Goal: Task Accomplishment & Management: Manage account settings

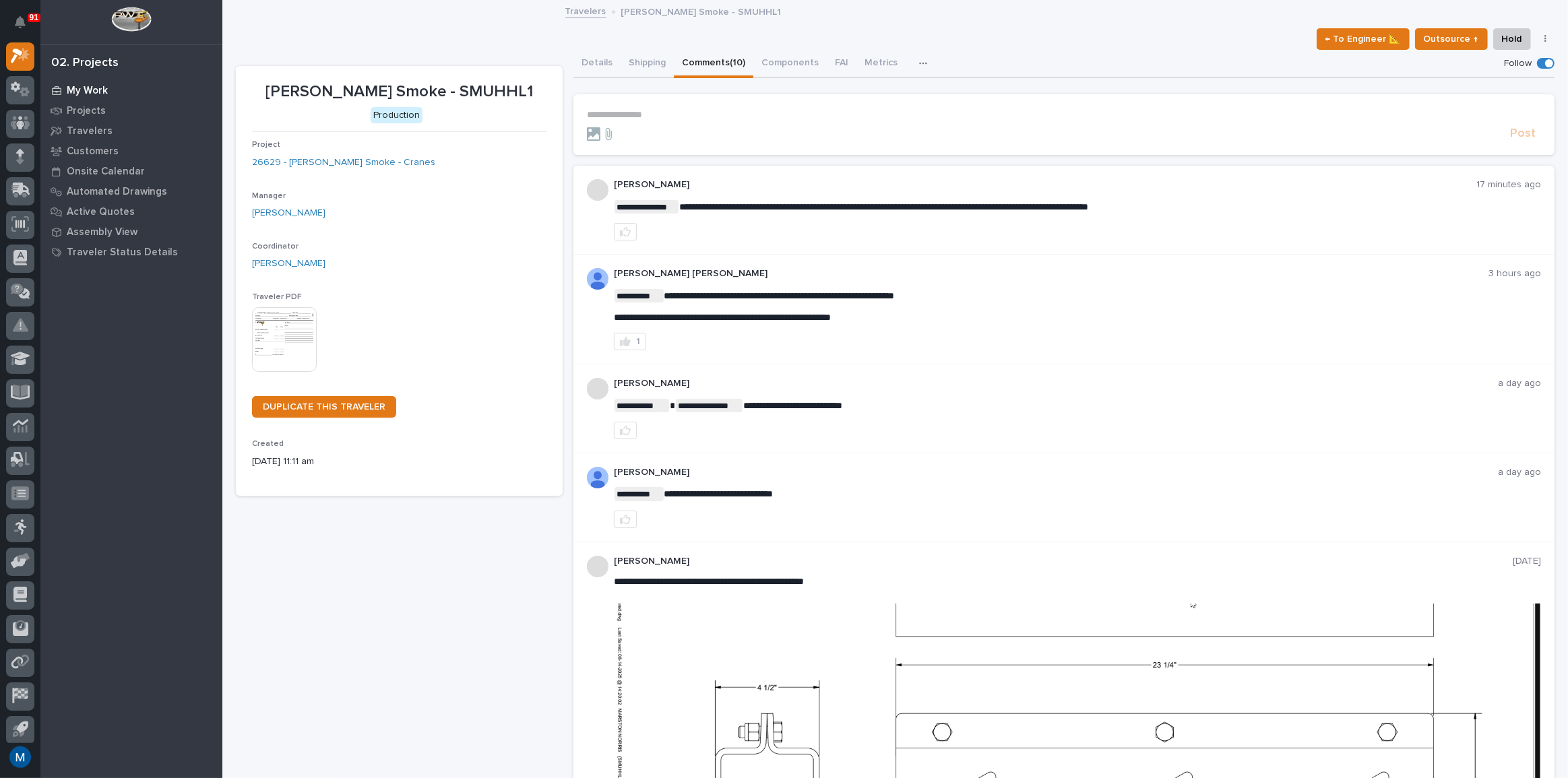
click at [84, 86] on p "My Work" at bounding box center [86, 91] width 41 height 12
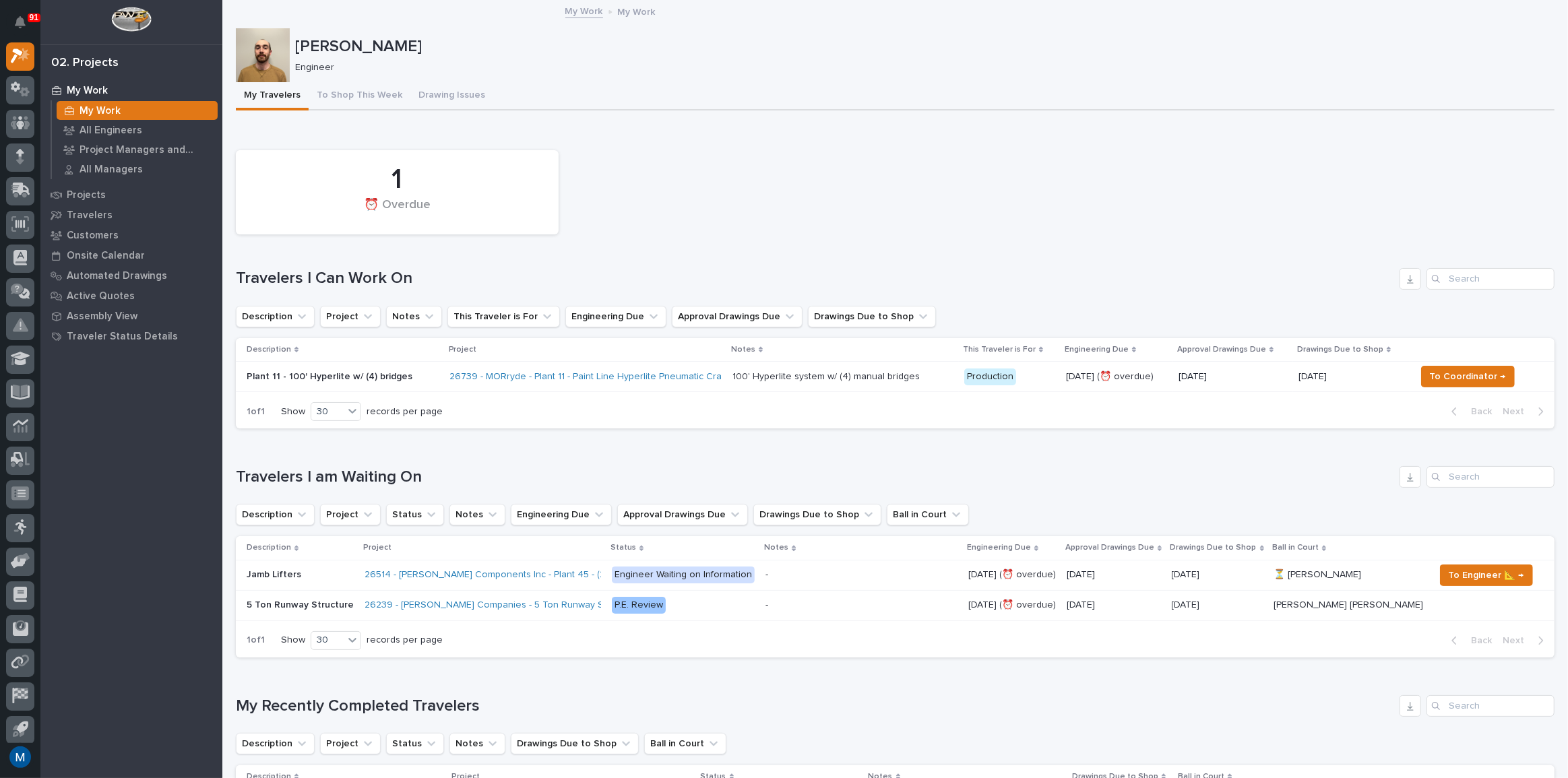
click at [404, 378] on p "Plant 11 - 100' Hyperlite w/ (4) bridges" at bounding box center [343, 377] width 193 height 12
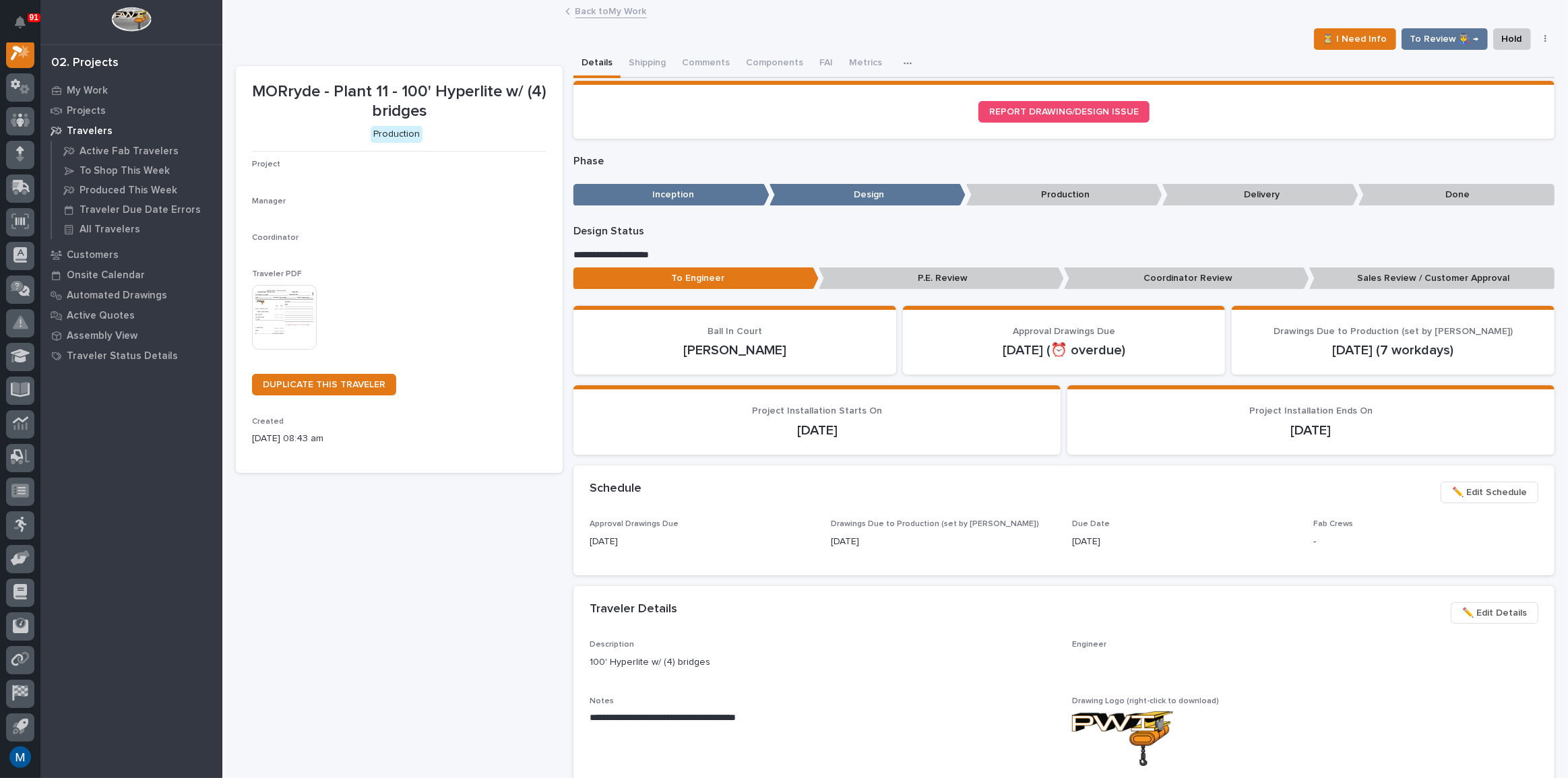
scroll to position [34, 0]
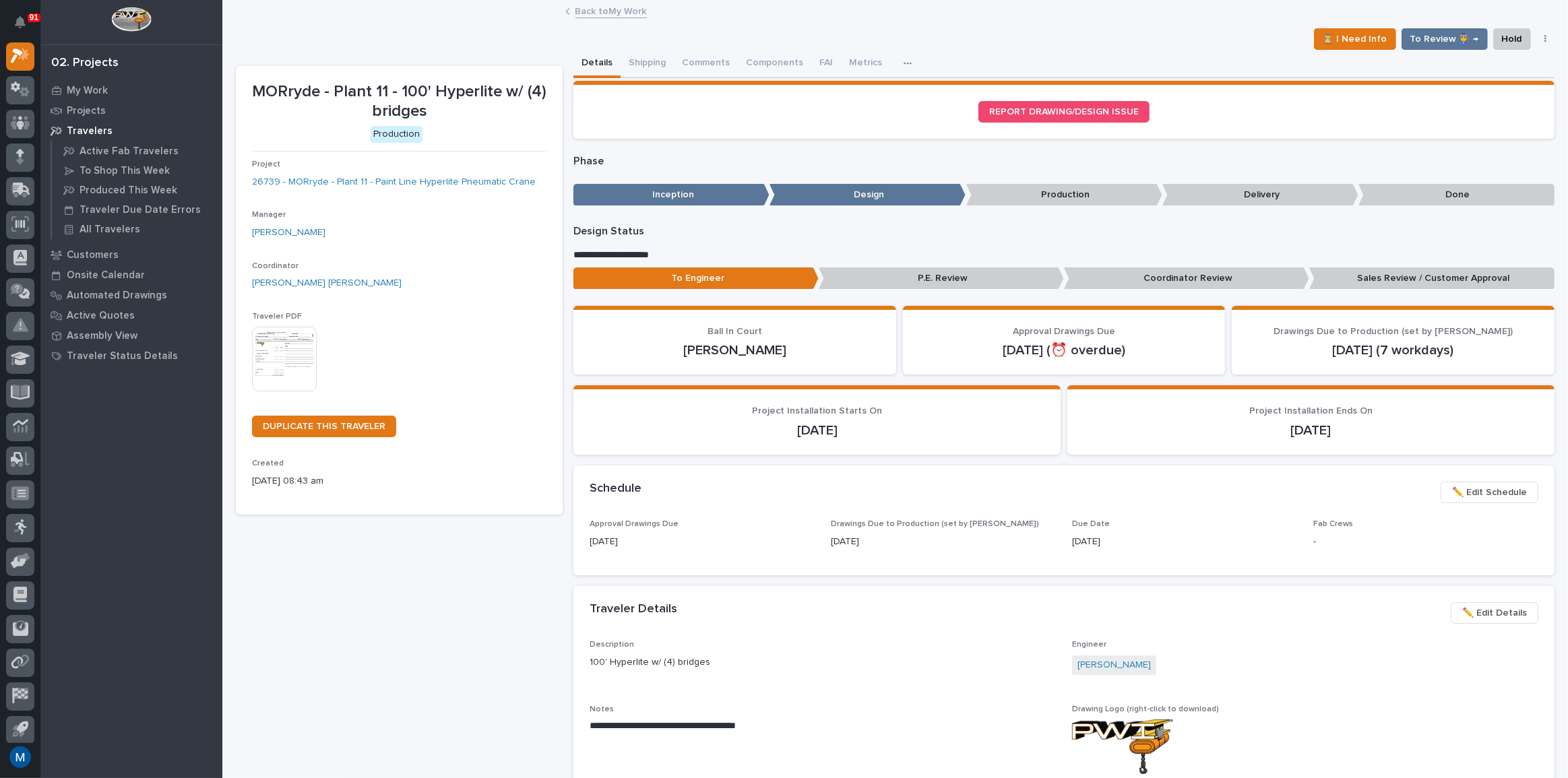
click at [1093, 268] on p "Coordinator Review" at bounding box center [1187, 279] width 245 height 22
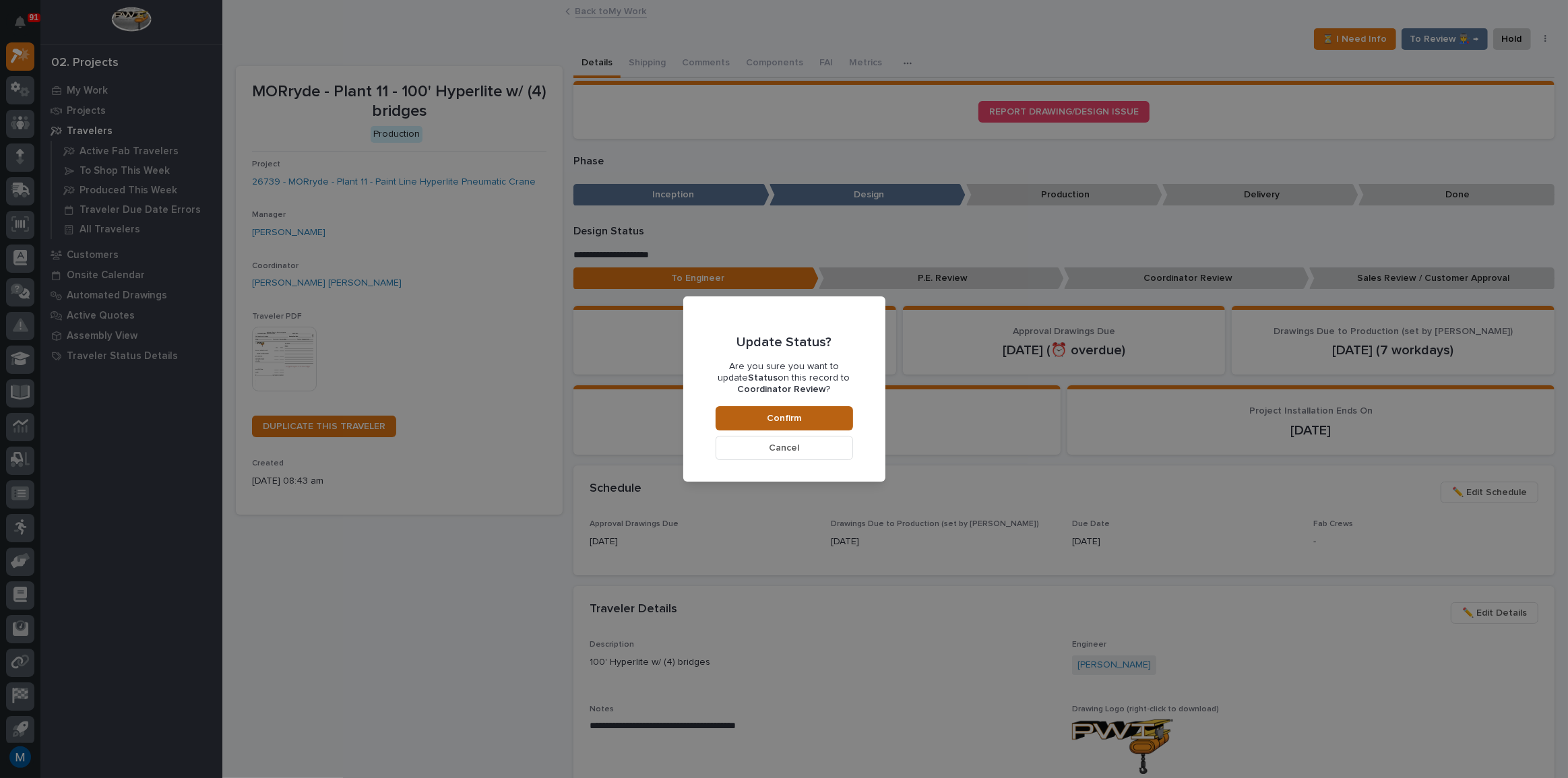
click at [807, 413] on button "Confirm" at bounding box center [784, 418] width 138 height 24
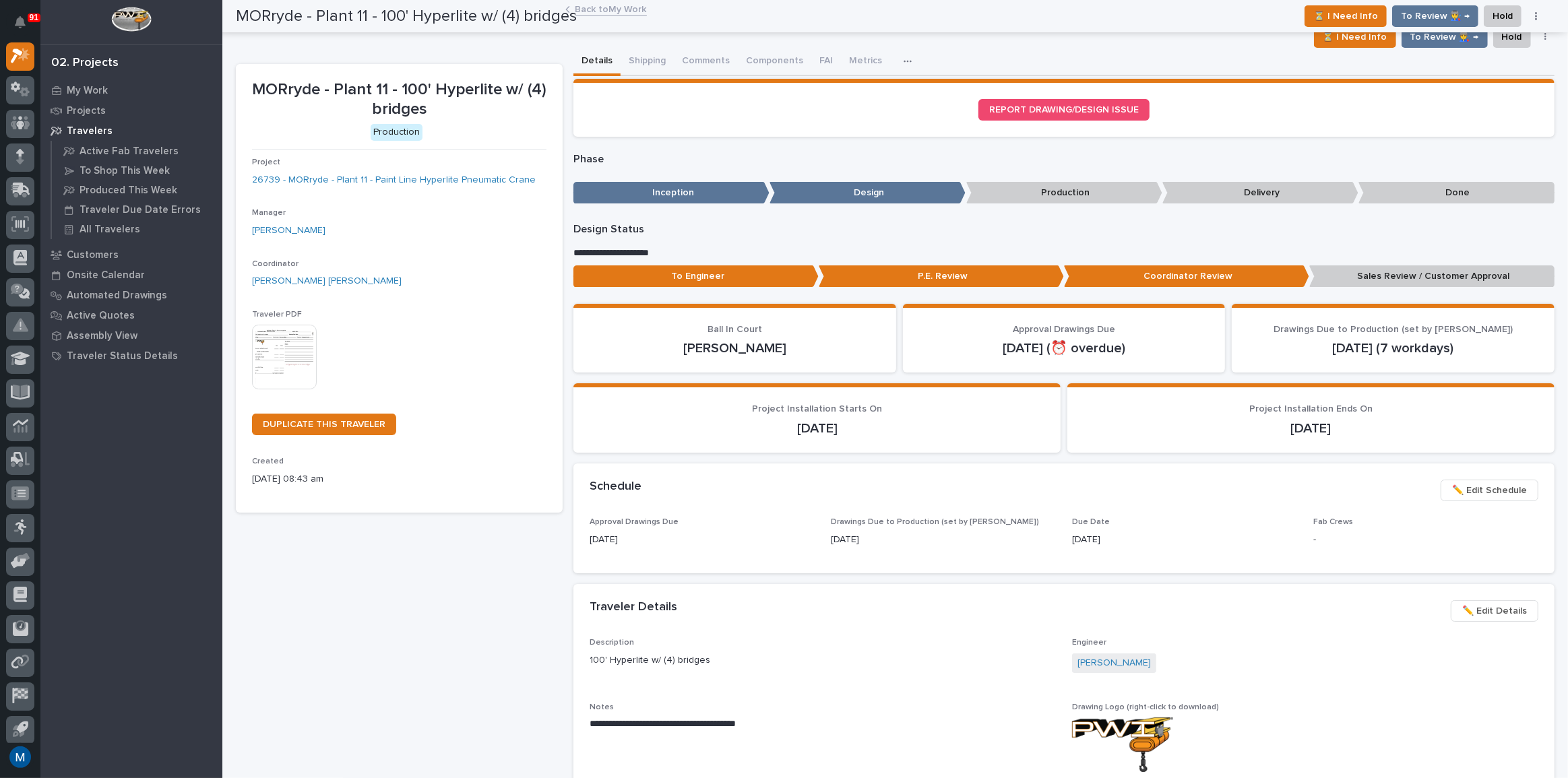
scroll to position [0, 0]
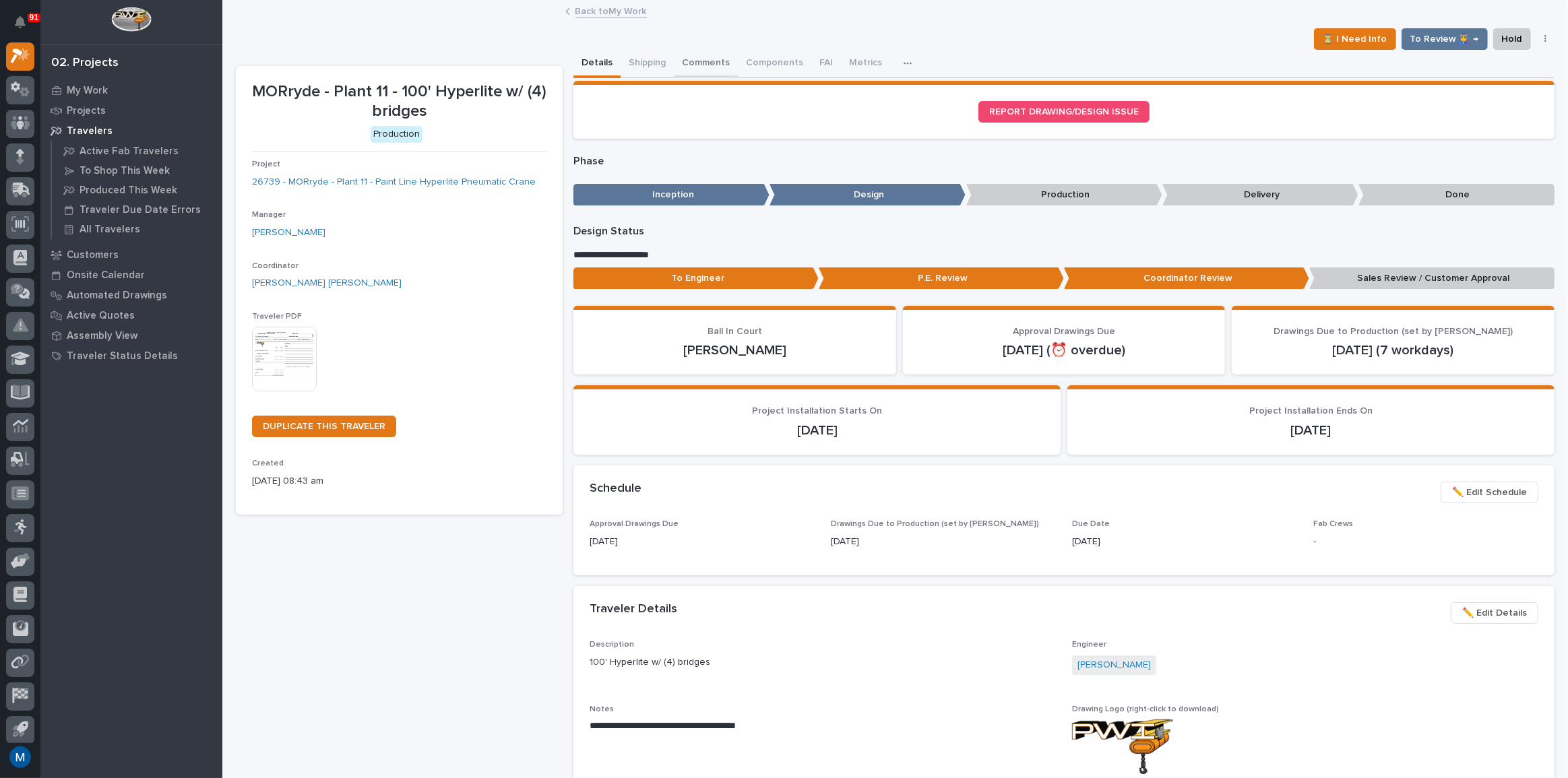
click at [716, 64] on button "Comments" at bounding box center [706, 64] width 64 height 28
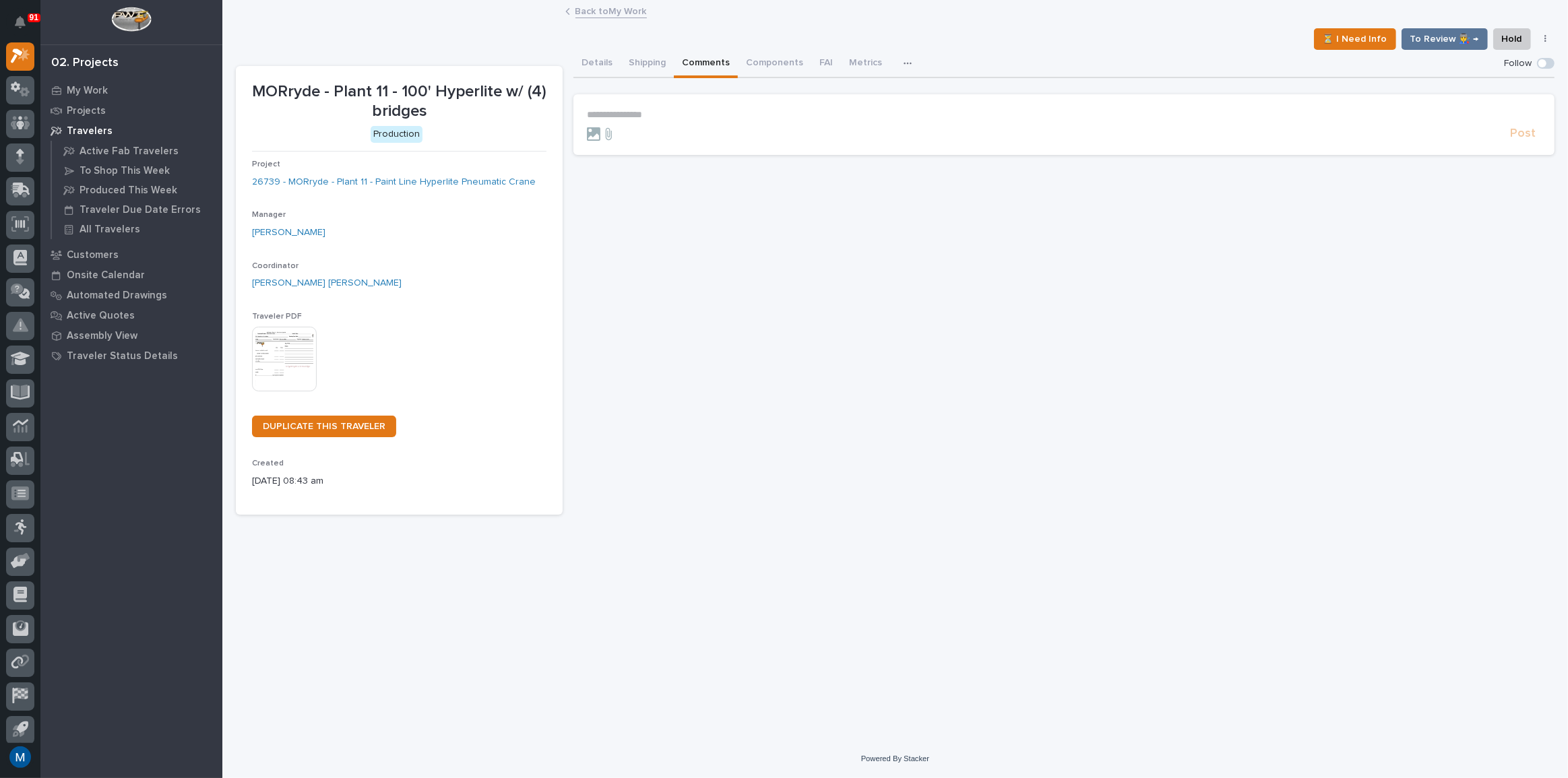
click at [654, 105] on section "**********" at bounding box center [1064, 124] width 981 height 61
click at [653, 106] on section "**********" at bounding box center [1064, 124] width 981 height 61
click at [650, 115] on p "**********" at bounding box center [1064, 115] width 954 height 12
click at [641, 139] on button "Ben Lee Miller" at bounding box center [668, 133] width 158 height 13
click at [668, 115] on p "**********" at bounding box center [1064, 115] width 954 height 13
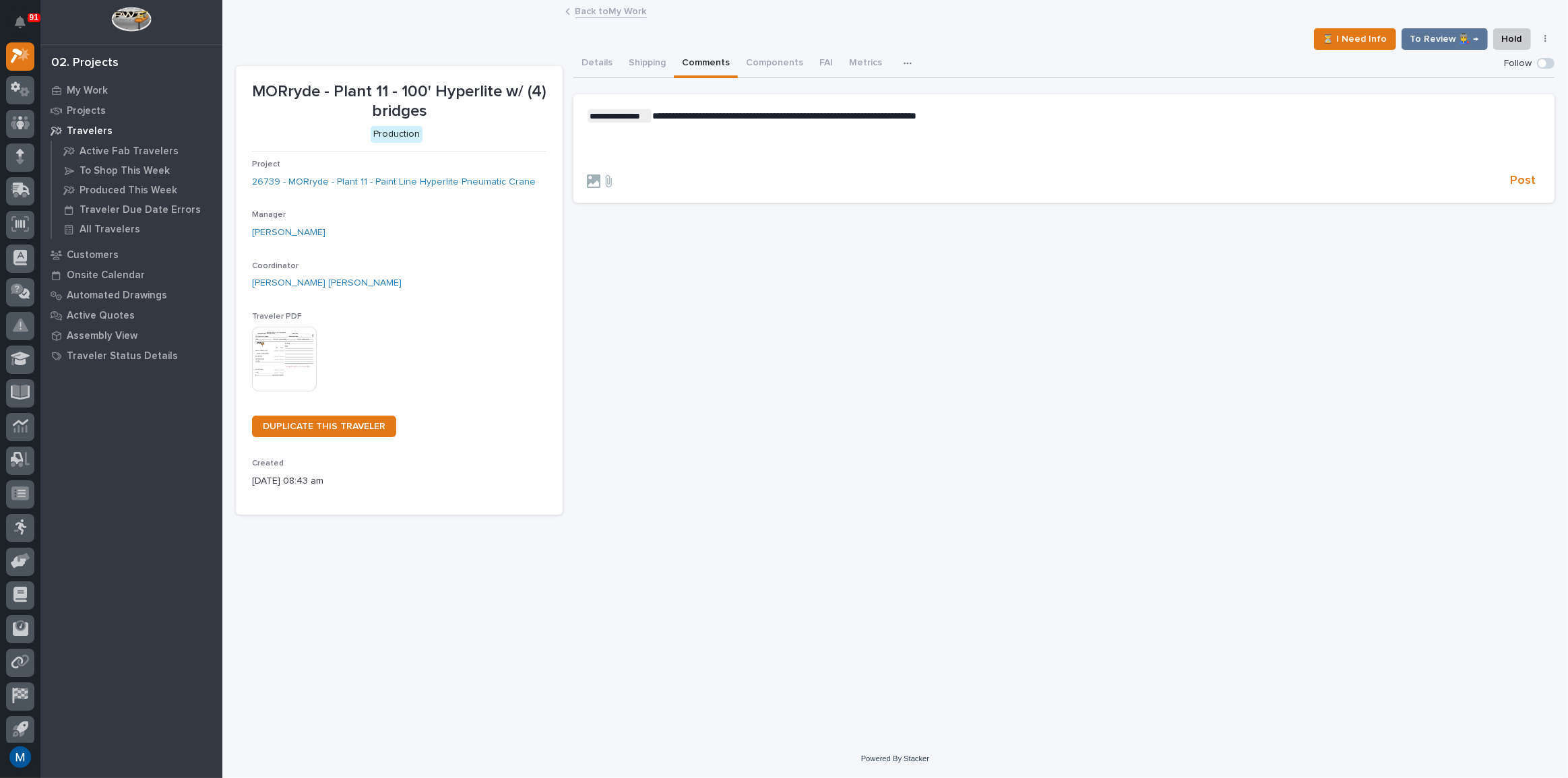
click at [715, 143] on div "**********" at bounding box center [1064, 137] width 954 height 55
click at [1522, 175] on span "Post" at bounding box center [1522, 180] width 26 height 15
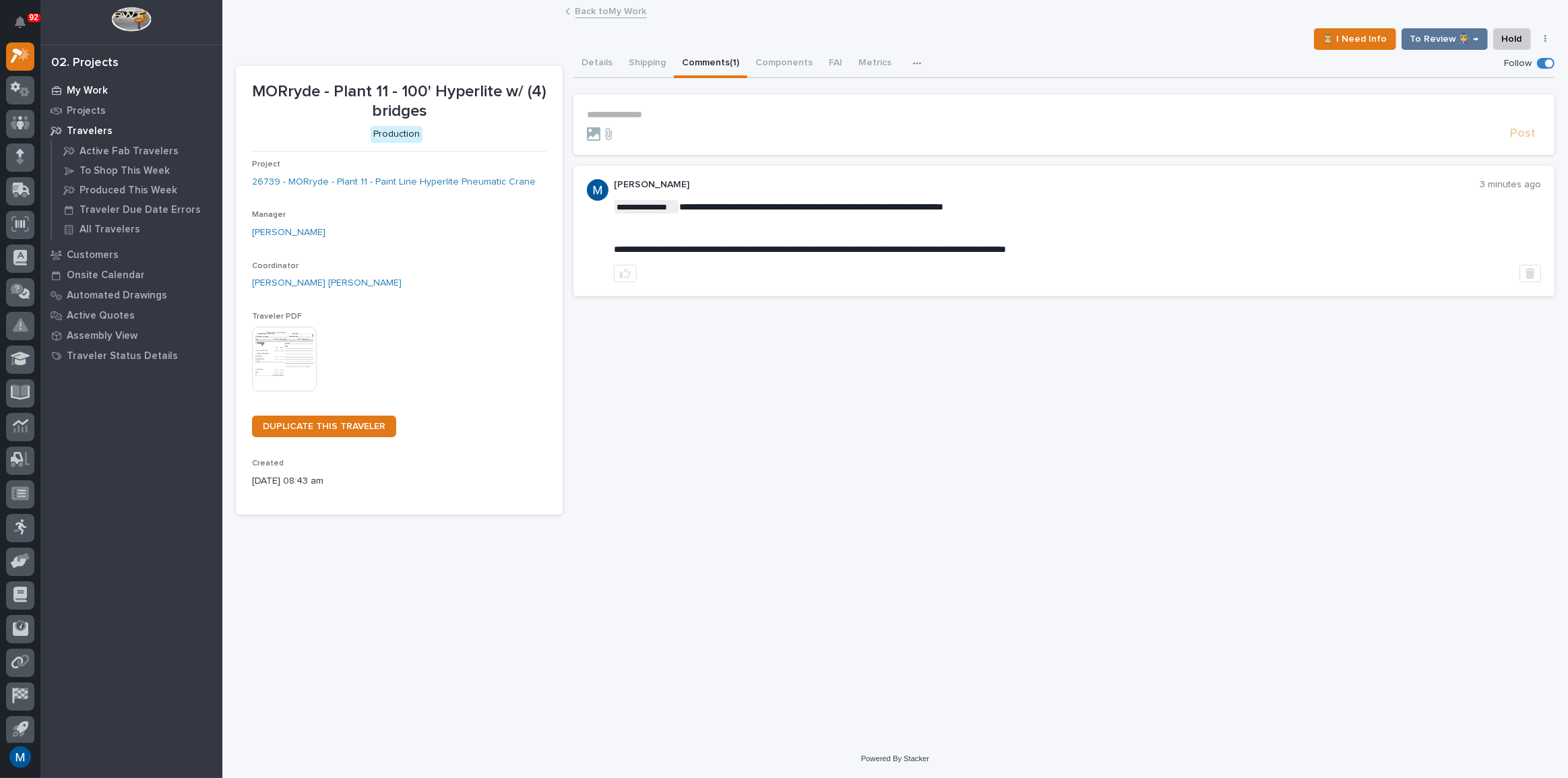
click at [91, 88] on p "My Work" at bounding box center [86, 91] width 41 height 12
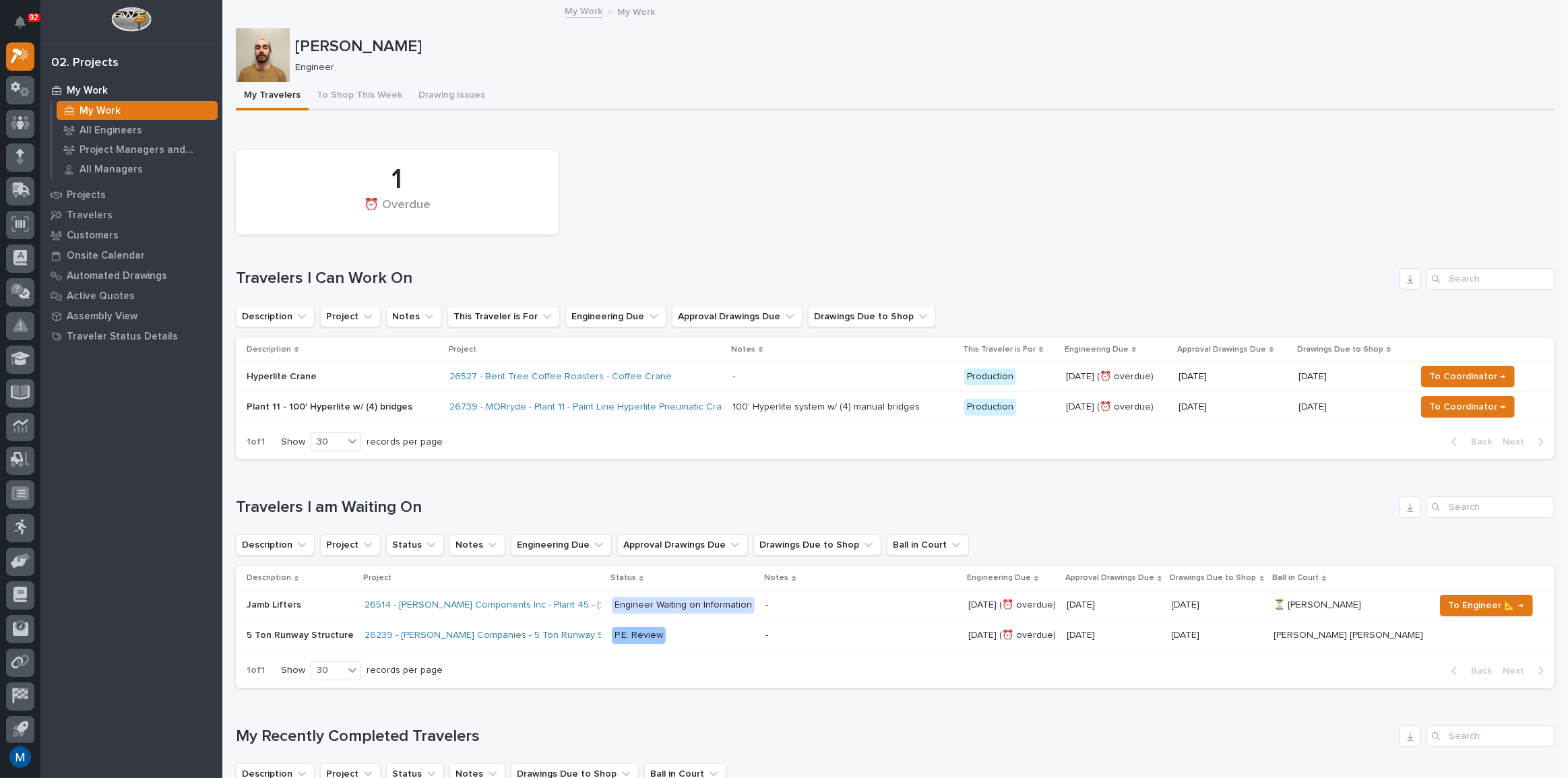
click at [377, 366] on div "Hyperlite Crane" at bounding box center [343, 377] width 193 height 22
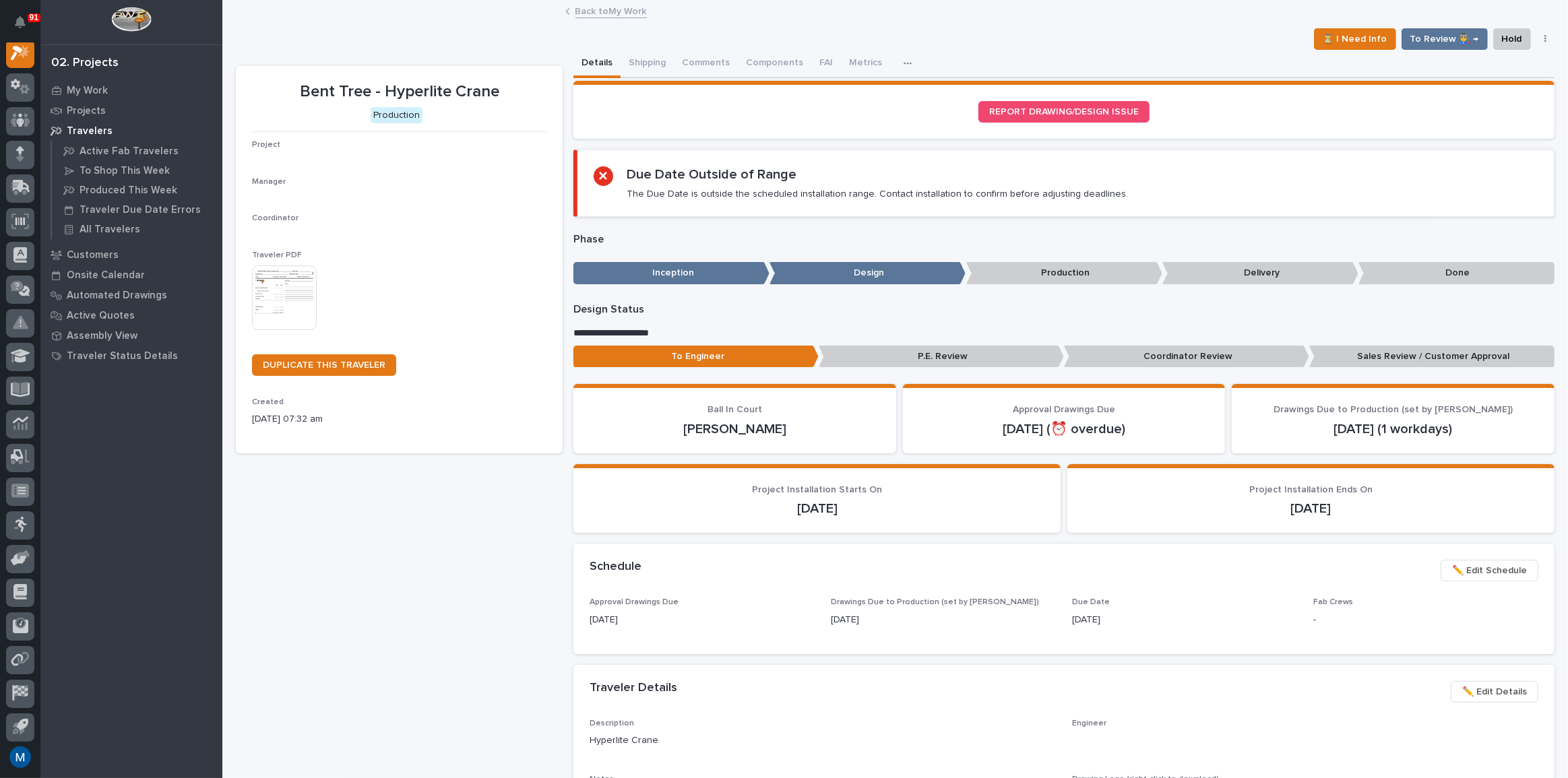
scroll to position [34, 0]
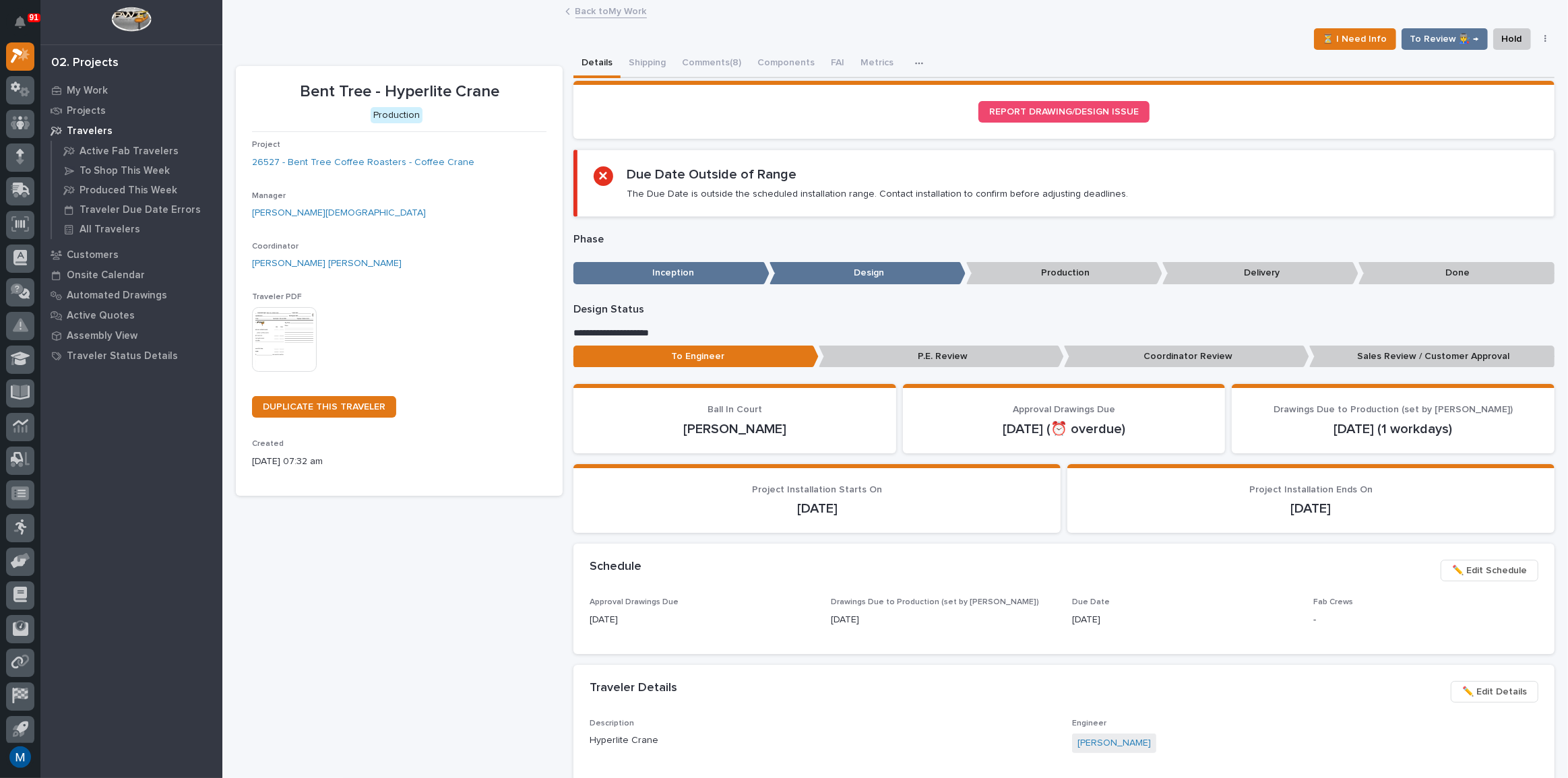
click at [1182, 350] on p "Coordinator Review" at bounding box center [1187, 357] width 245 height 22
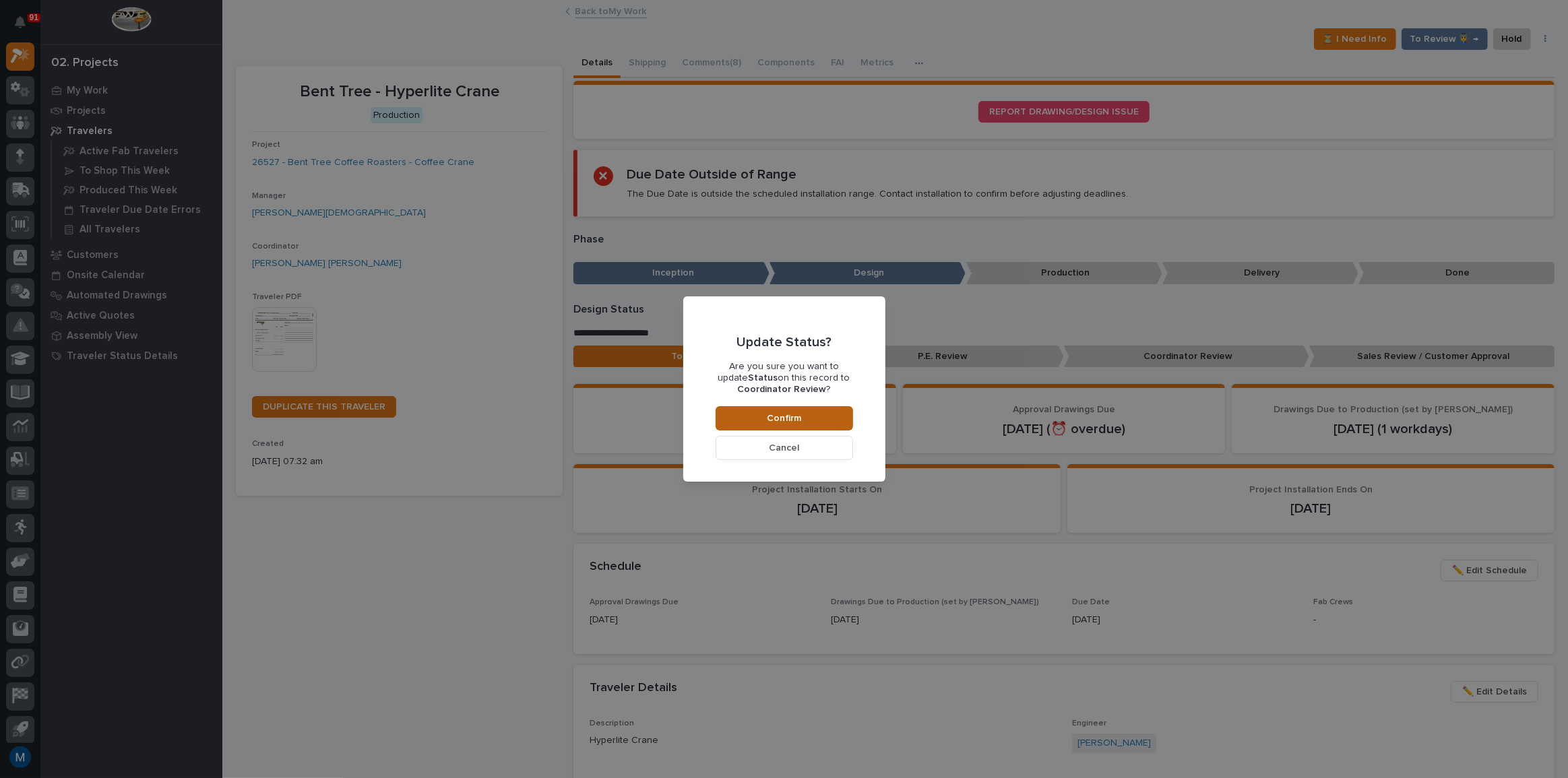
click at [804, 420] on button "Confirm" at bounding box center [784, 418] width 138 height 24
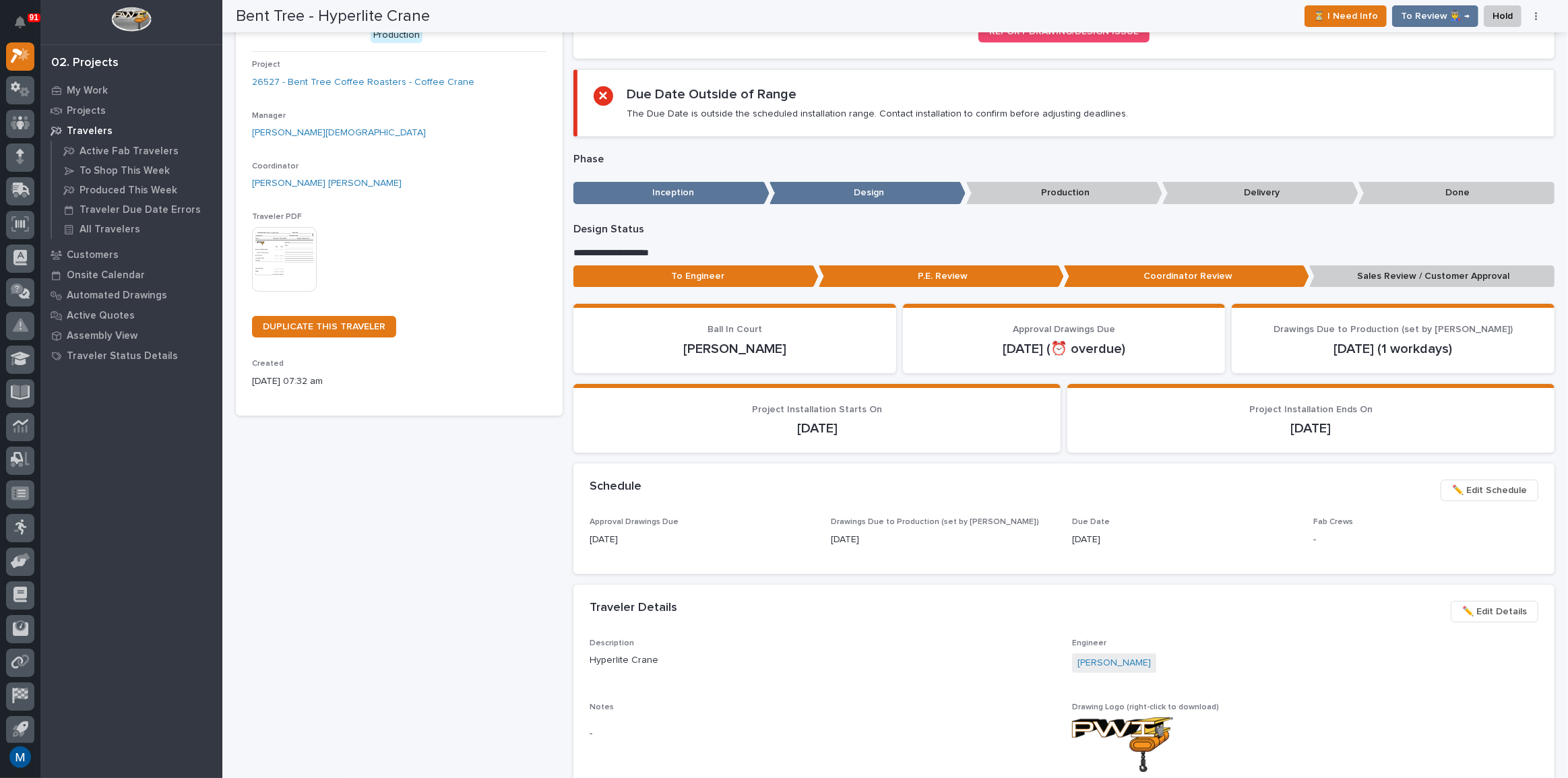
scroll to position [0, 0]
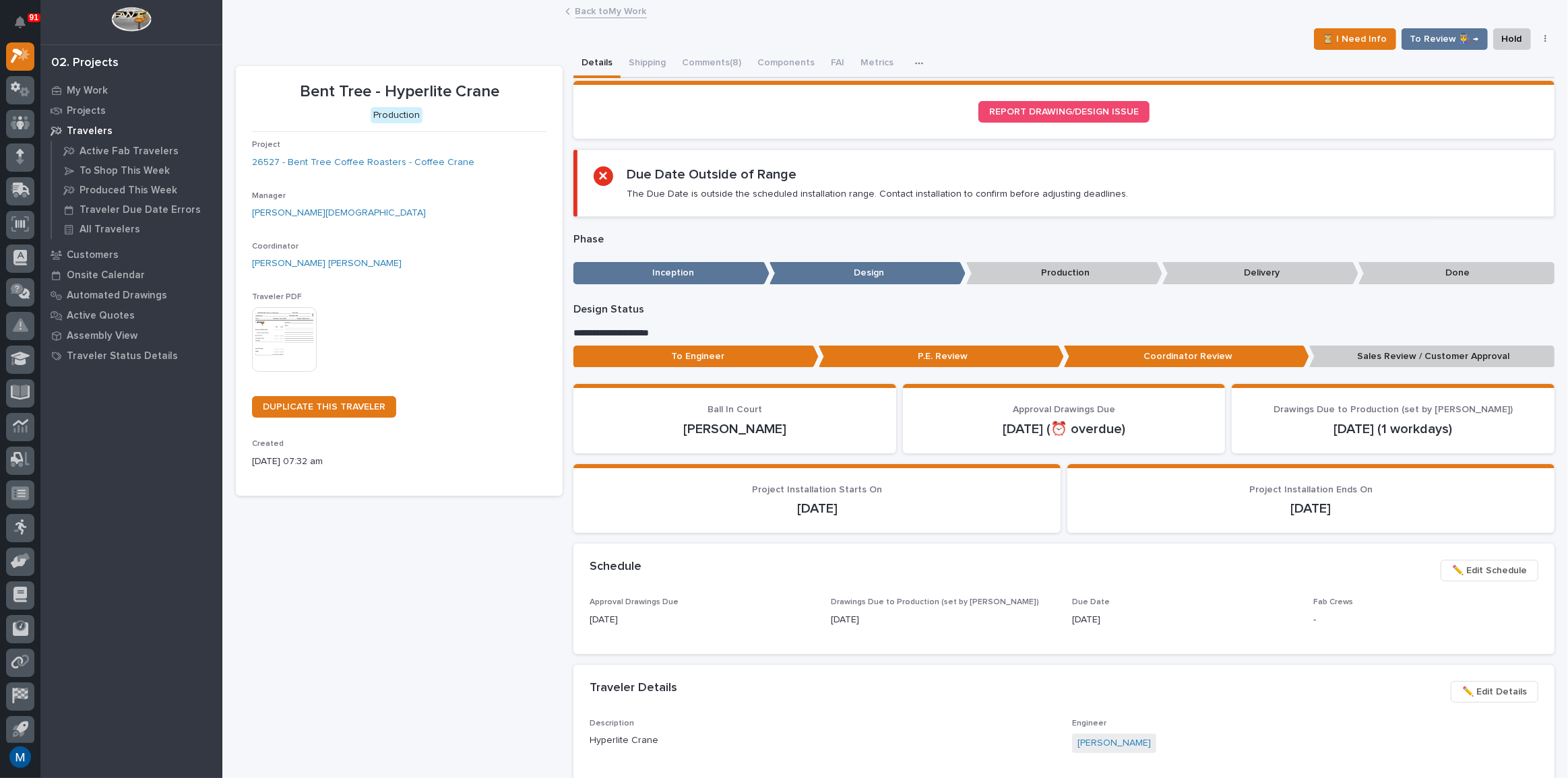
click at [713, 73] on button "Comments (8)" at bounding box center [711, 64] width 75 height 28
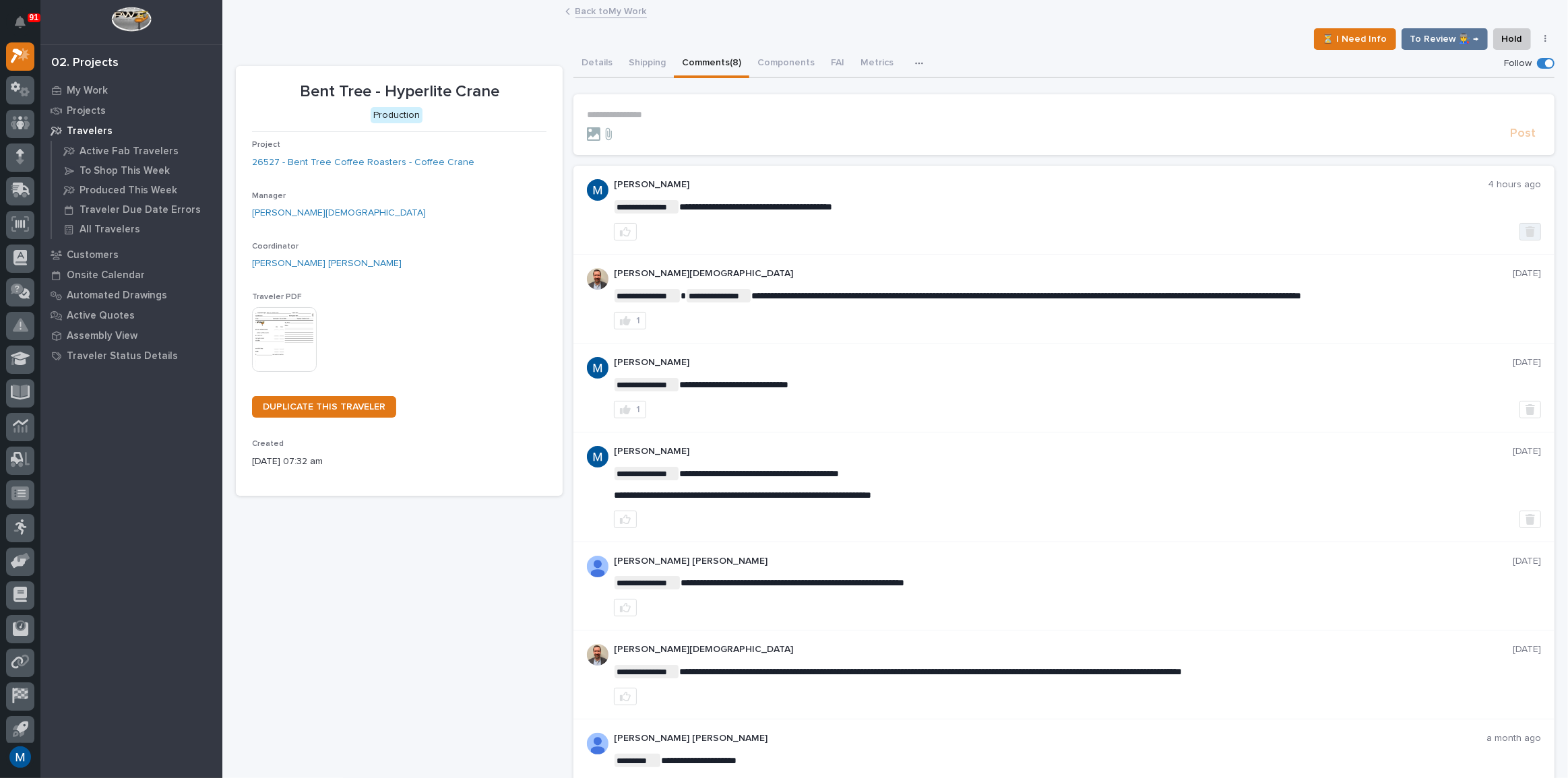
click at [1526, 236] on icon "button" at bounding box center [1531, 232] width 10 height 11
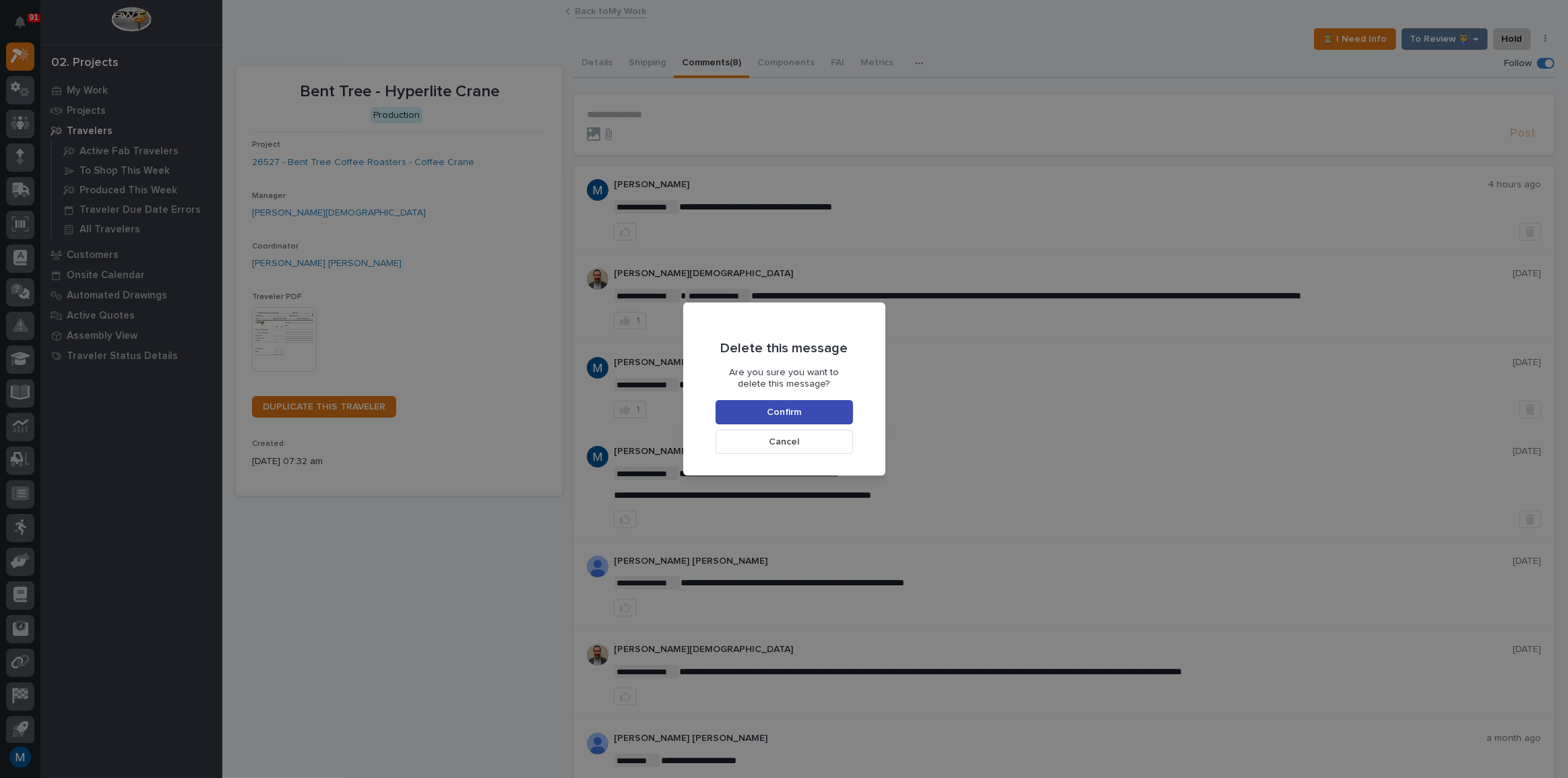
click at [823, 401] on button "Confirm" at bounding box center [784, 411] width 138 height 24
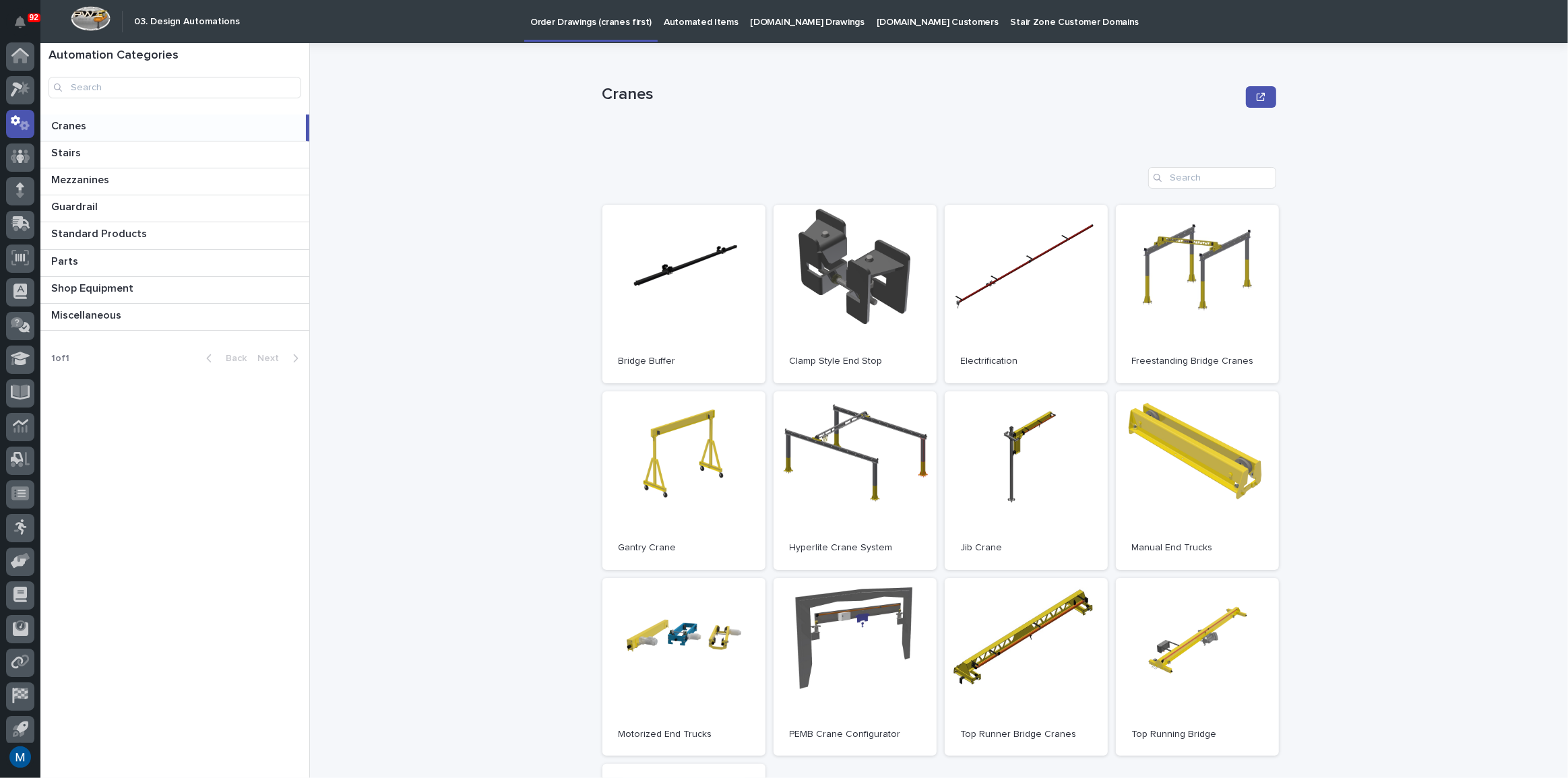
scroll to position [39, 0]
click at [129, 237] on p "Standard Products" at bounding box center [100, 232] width 98 height 15
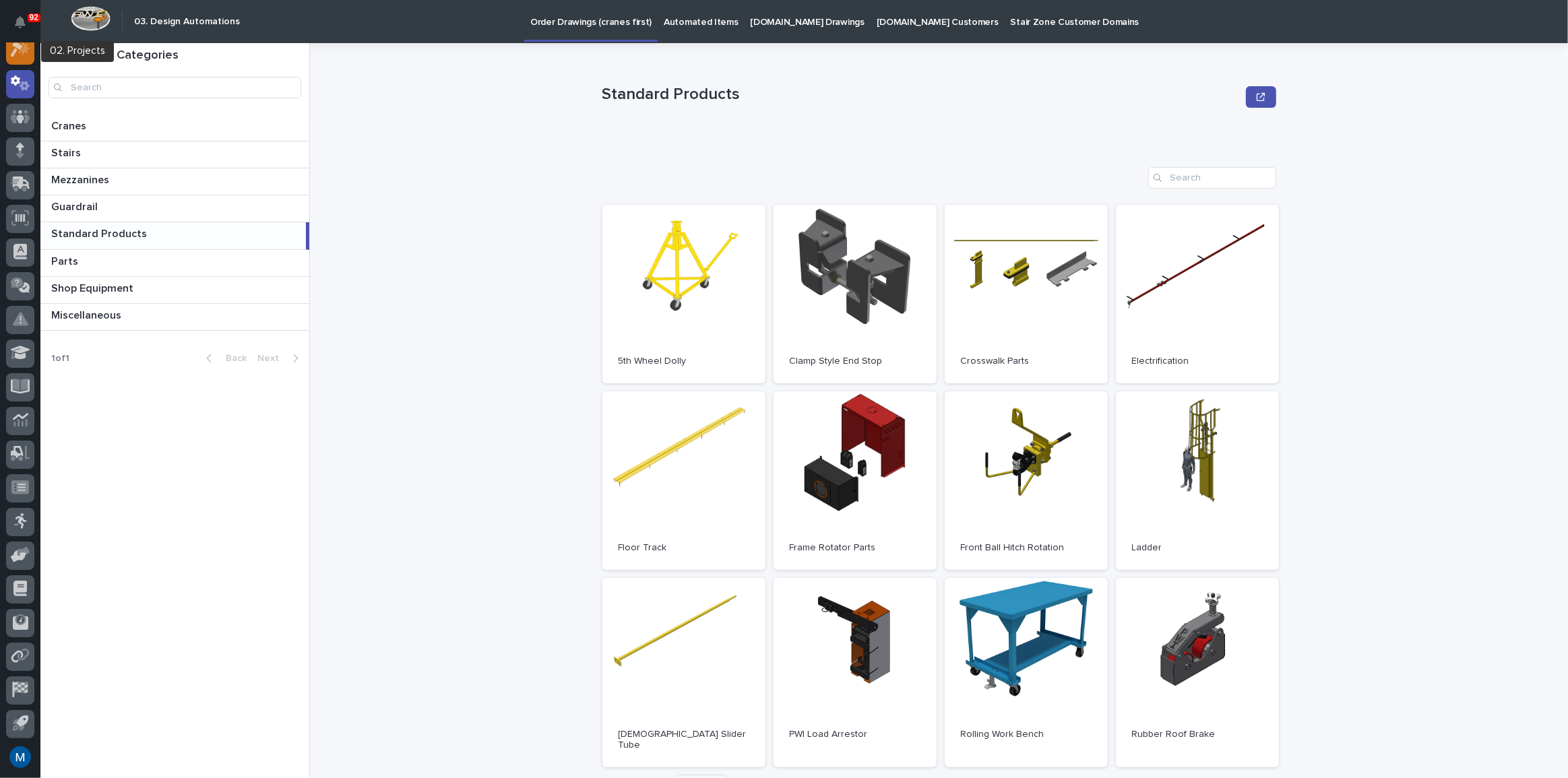
click at [24, 56] on icon at bounding box center [21, 49] width 19 height 15
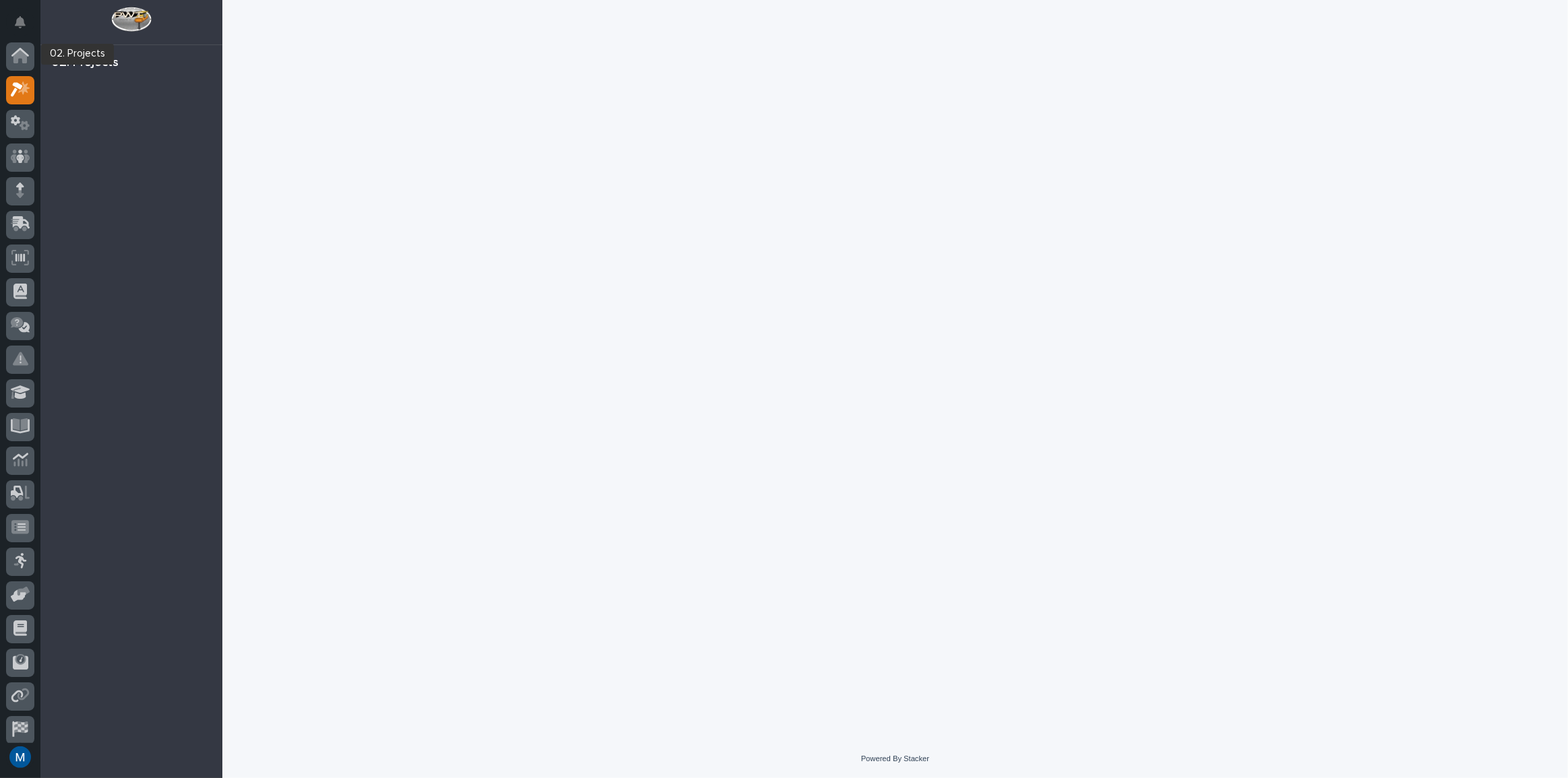
scroll to position [34, 0]
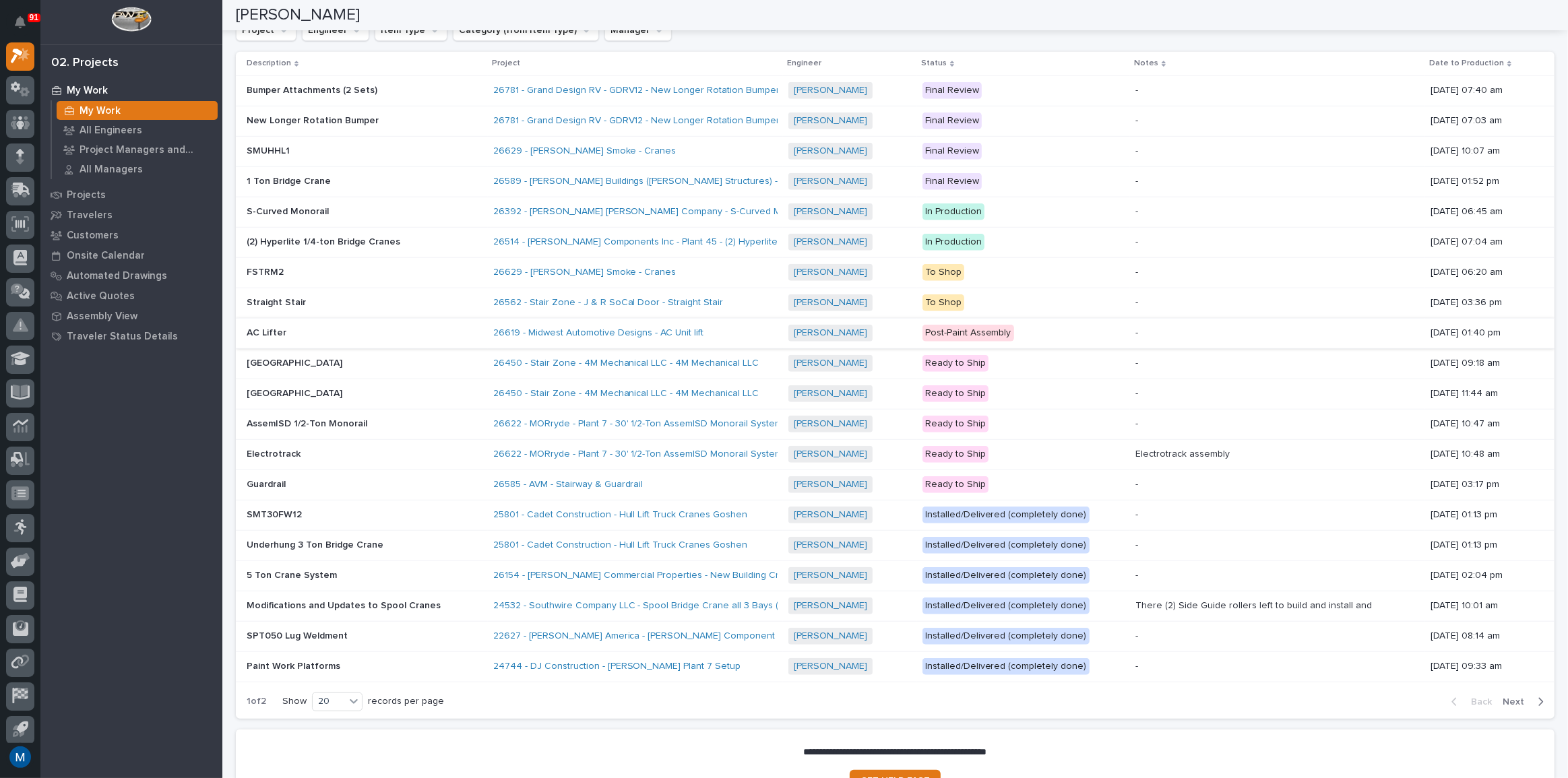
scroll to position [1102, 0]
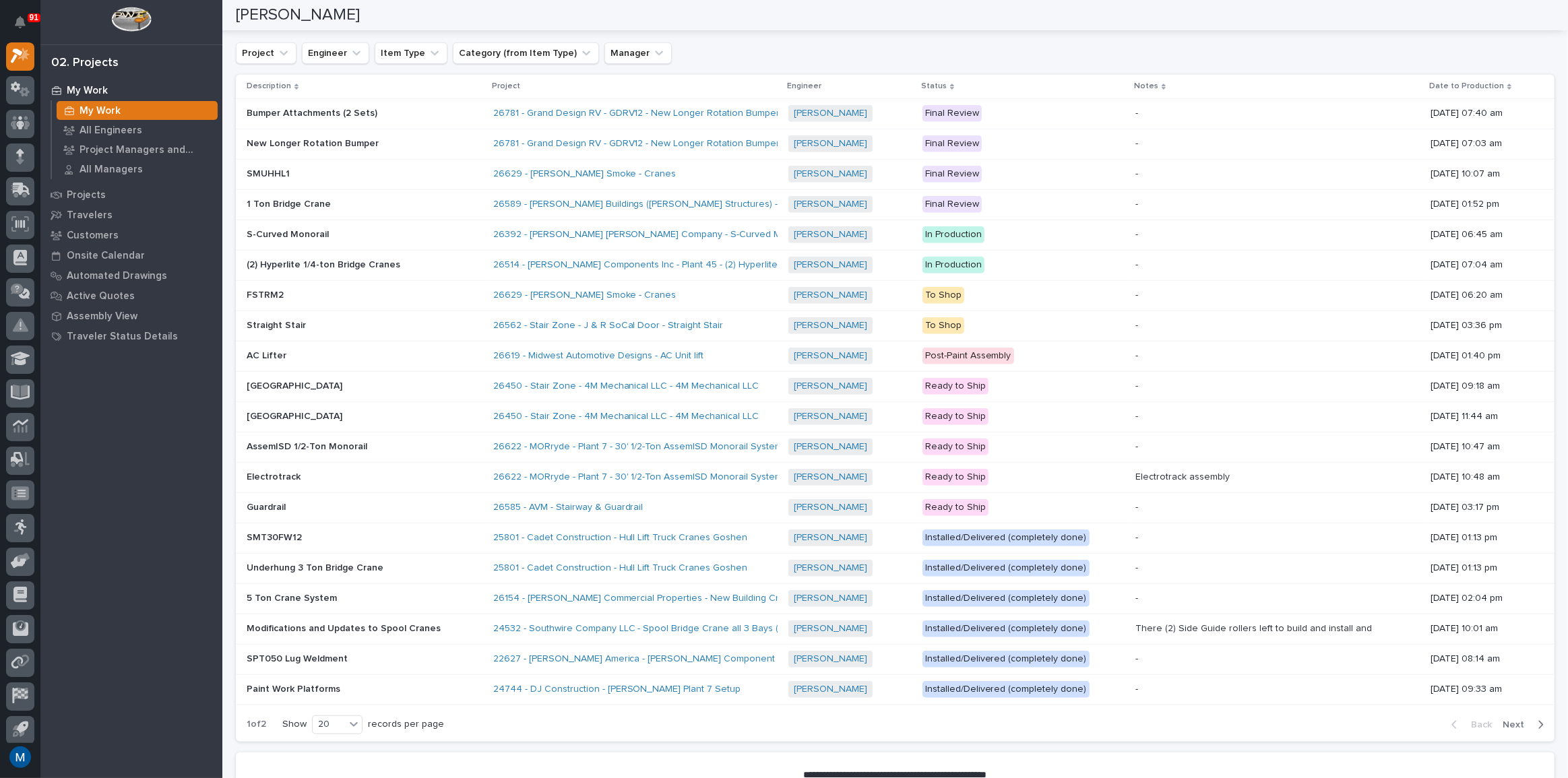
click at [424, 219] on td "S-Curved Monorail S-Curved Monorail" at bounding box center [362, 234] width 252 height 30
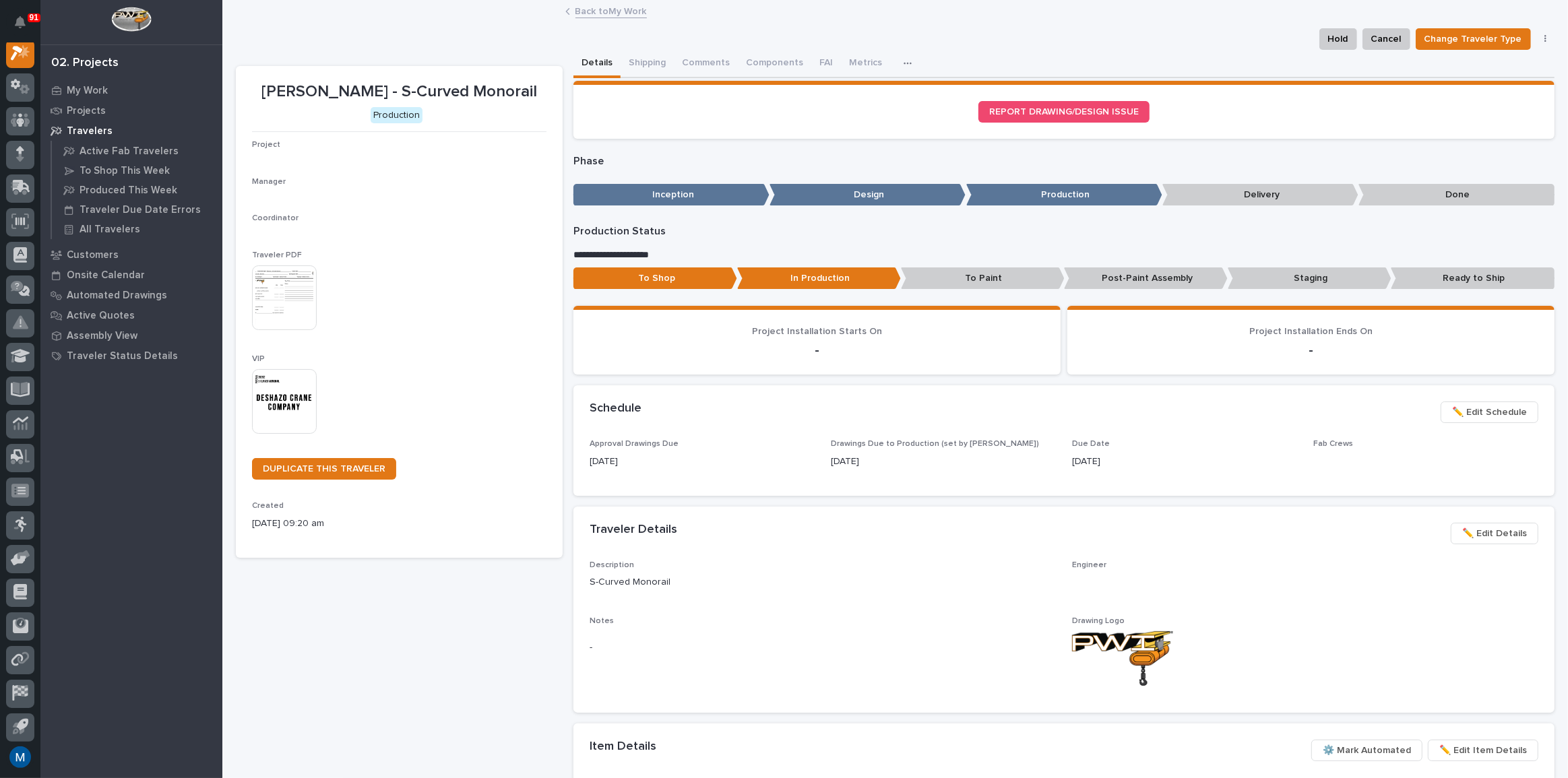
scroll to position [34, 0]
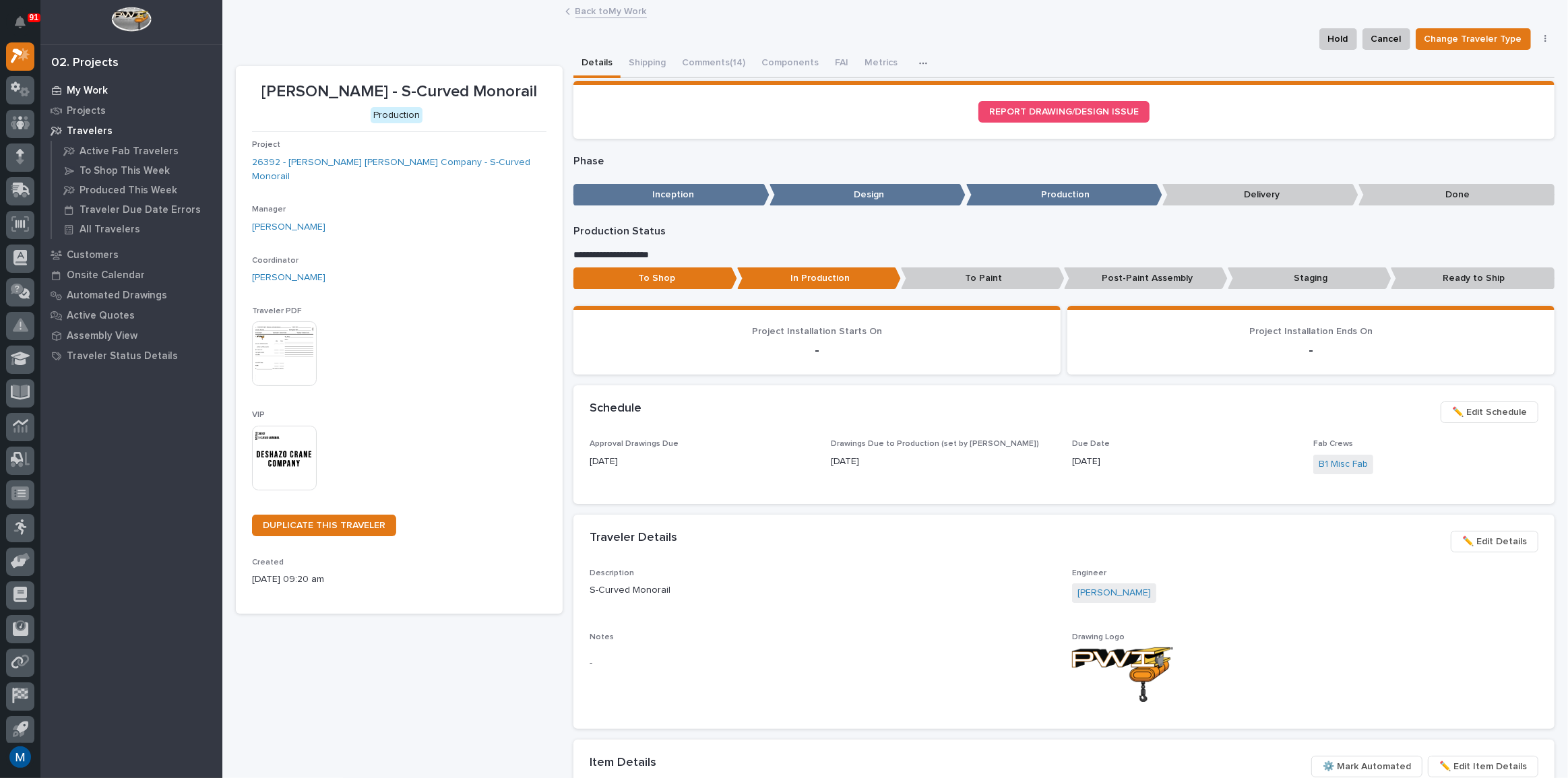
click at [86, 93] on p "My Work" at bounding box center [86, 91] width 41 height 12
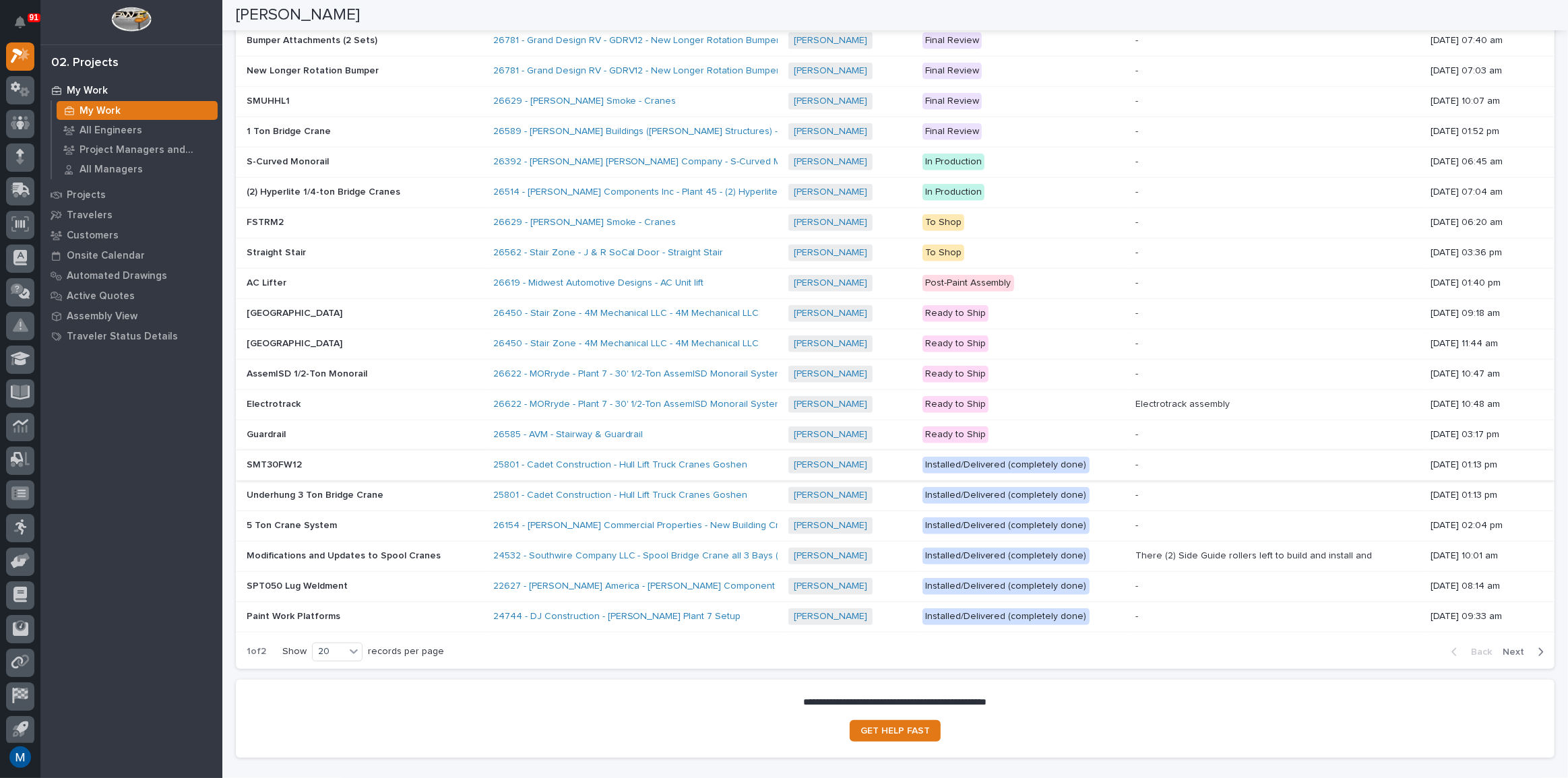
scroll to position [1144, 0]
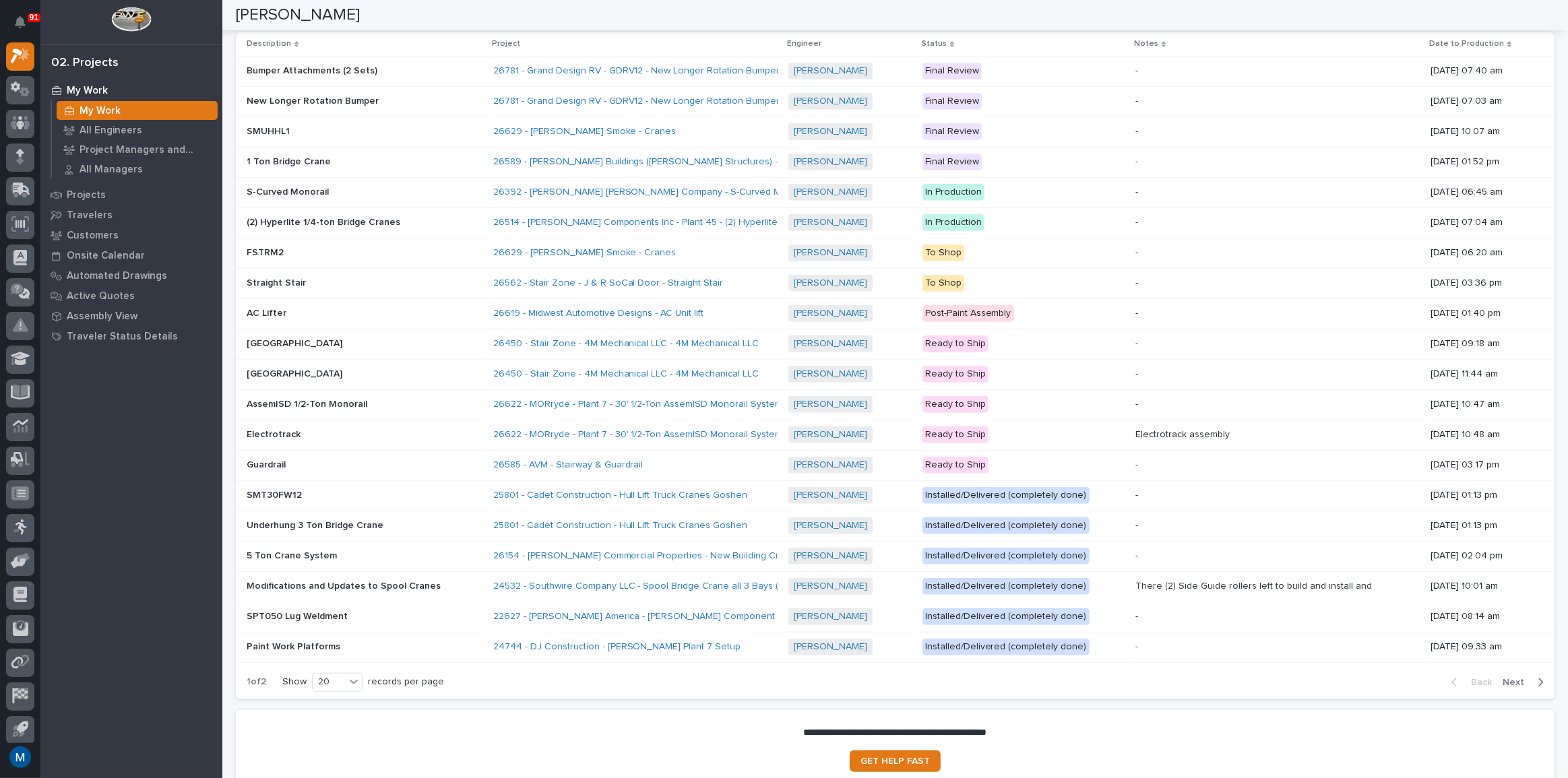
click at [349, 561] on div "5 Ton Crane System 5 Ton Crane System" at bounding box center [364, 556] width 236 height 22
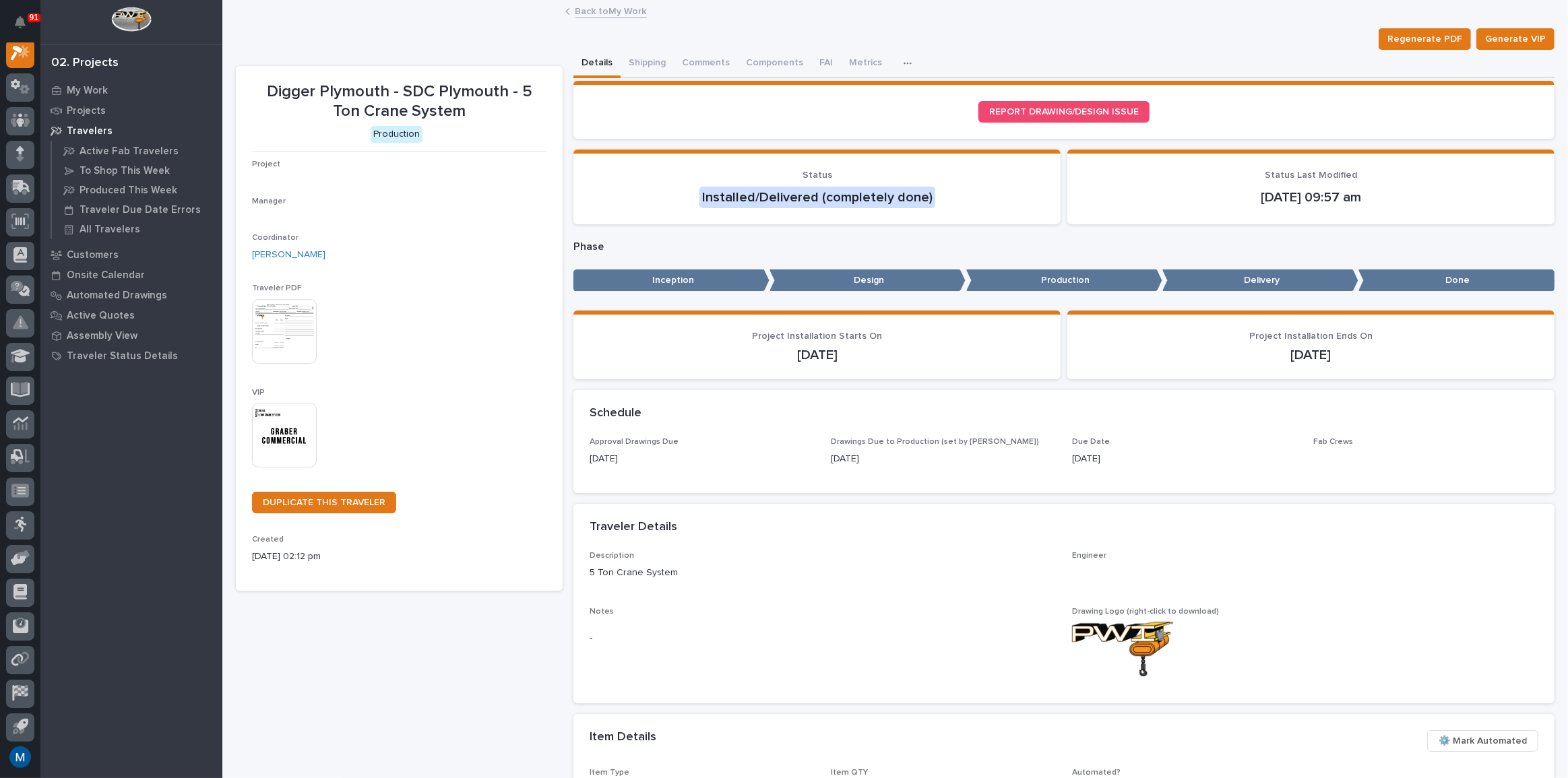
scroll to position [34, 0]
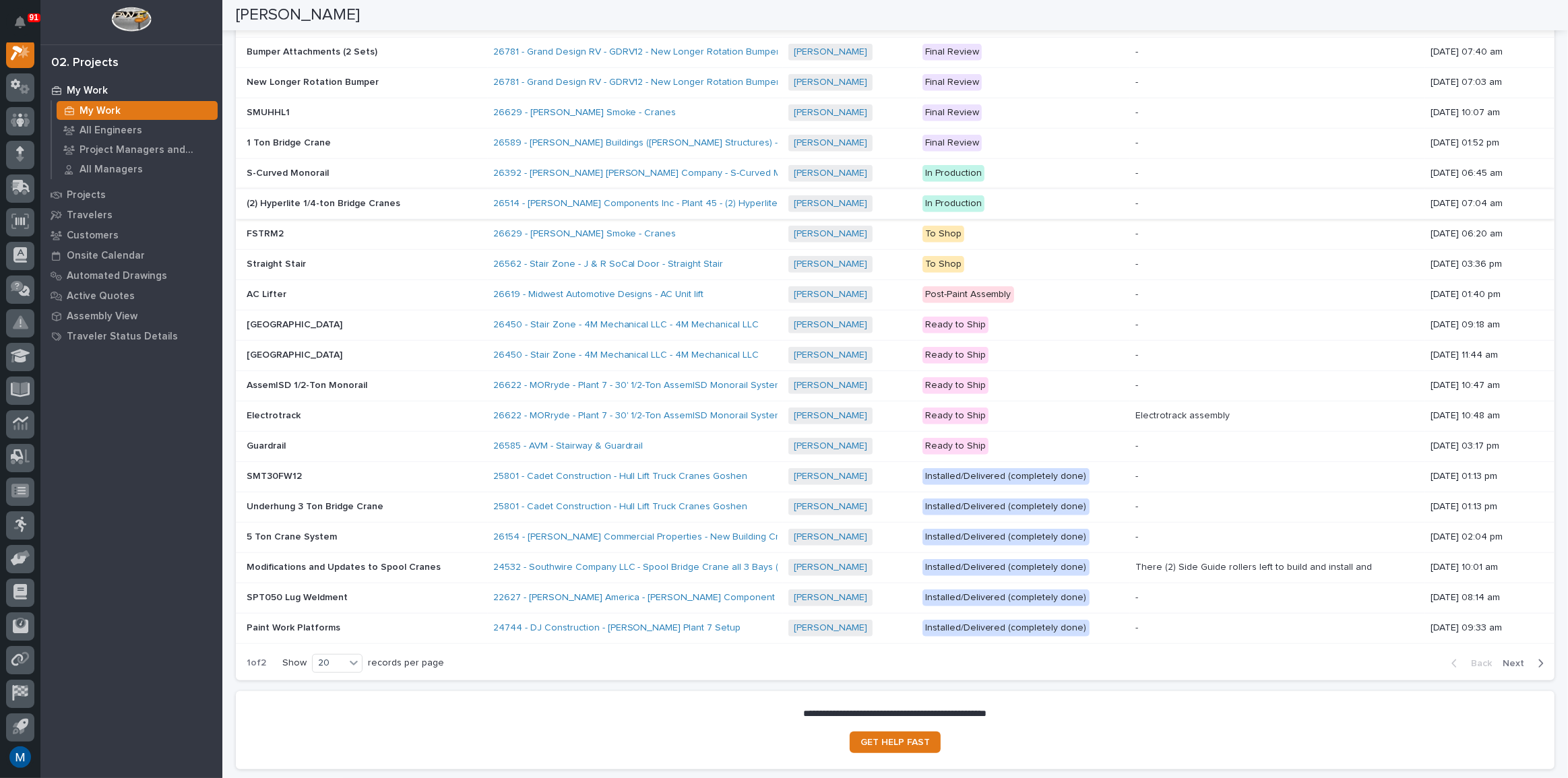
scroll to position [1102, 0]
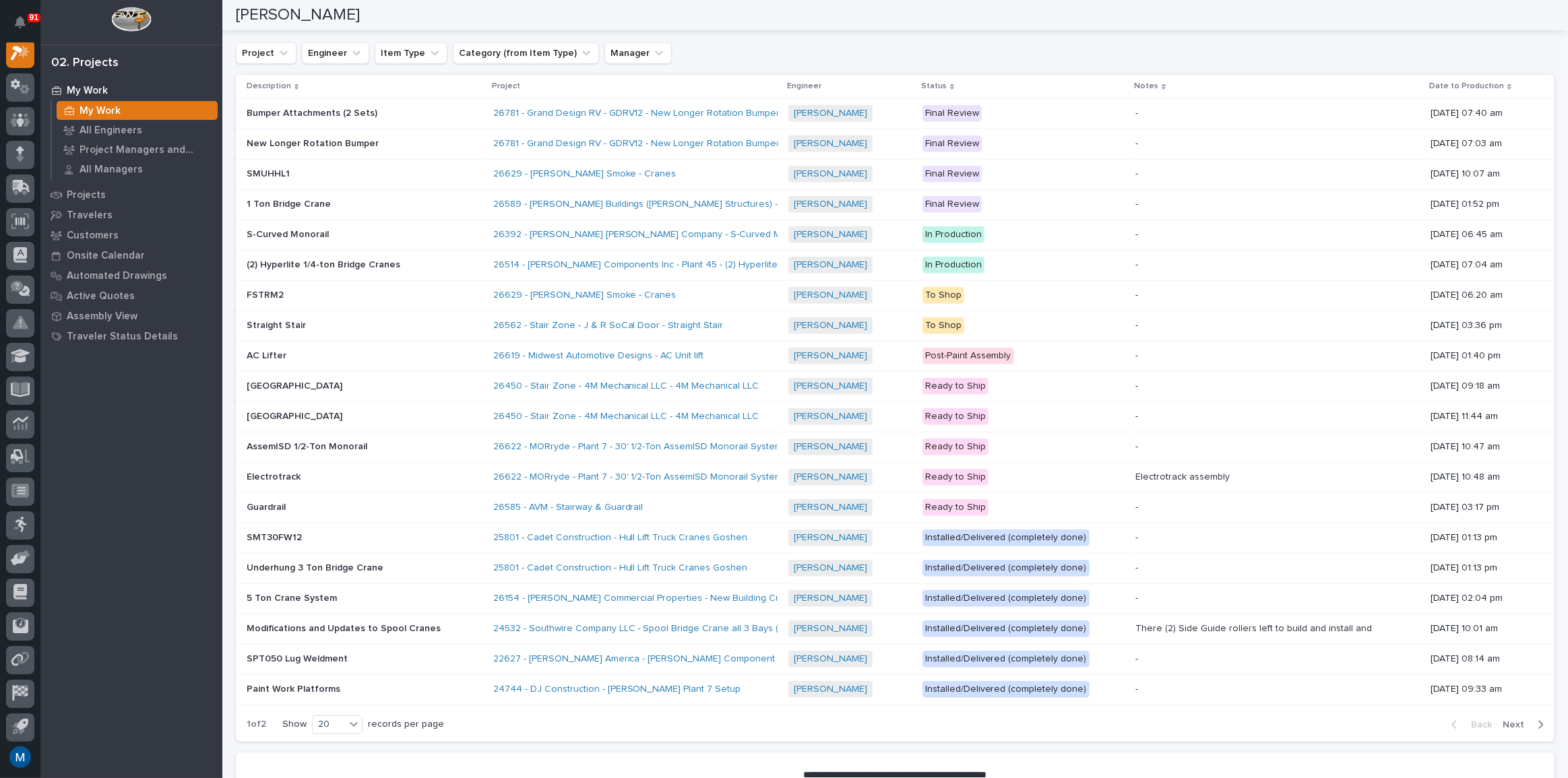
click at [430, 568] on p at bounding box center [364, 568] width 236 height 12
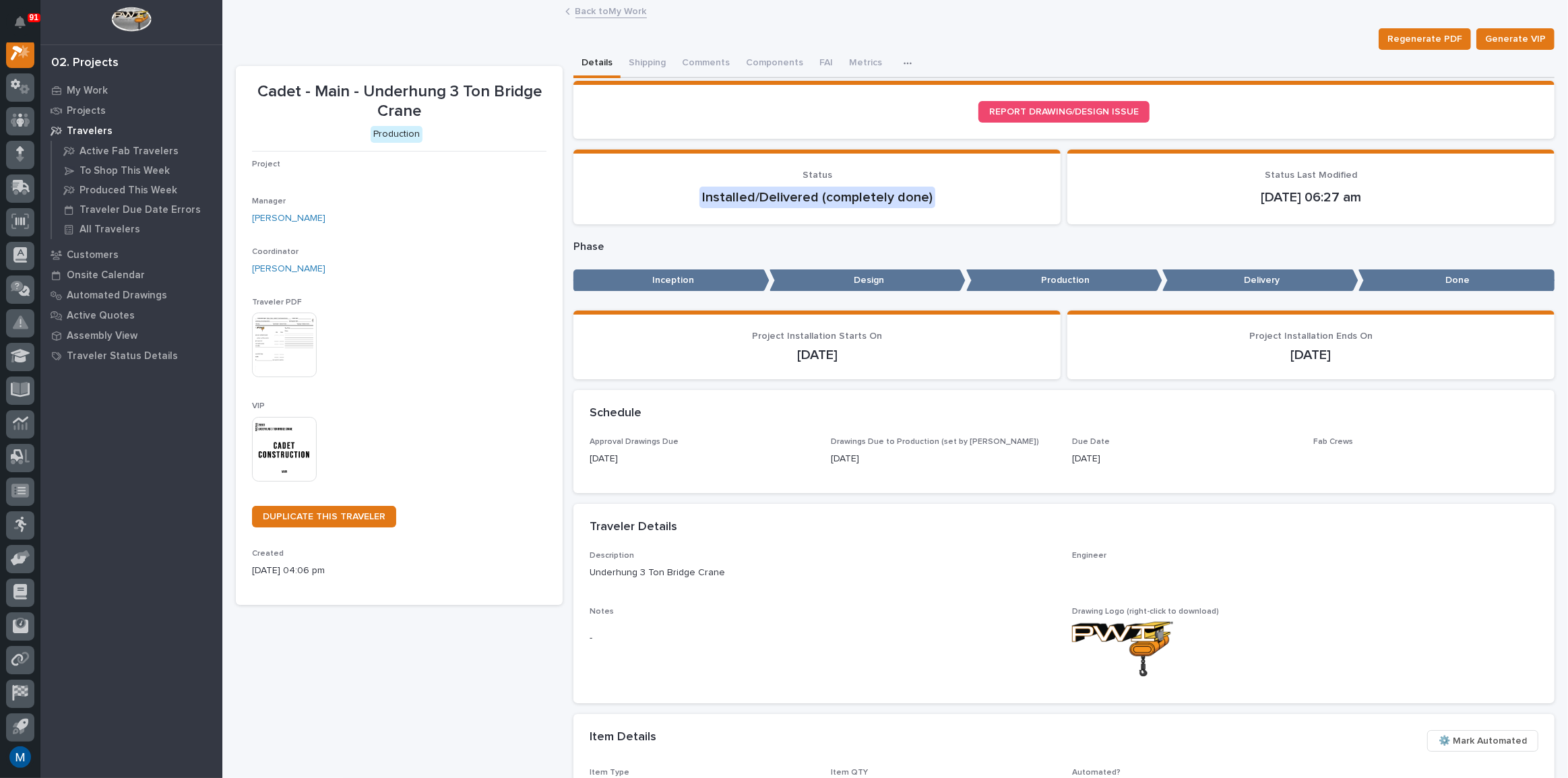
scroll to position [34, 0]
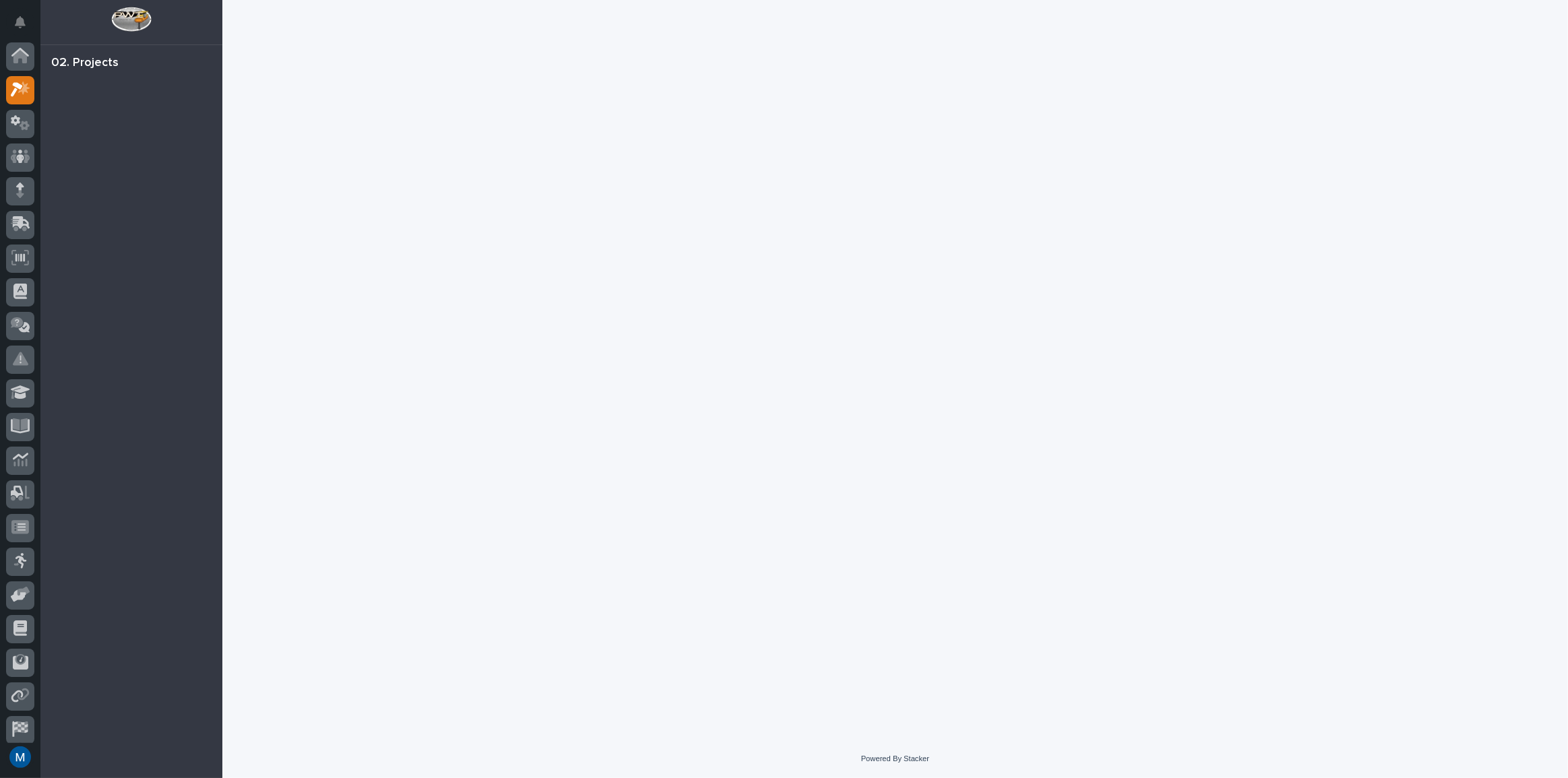
scroll to position [34, 0]
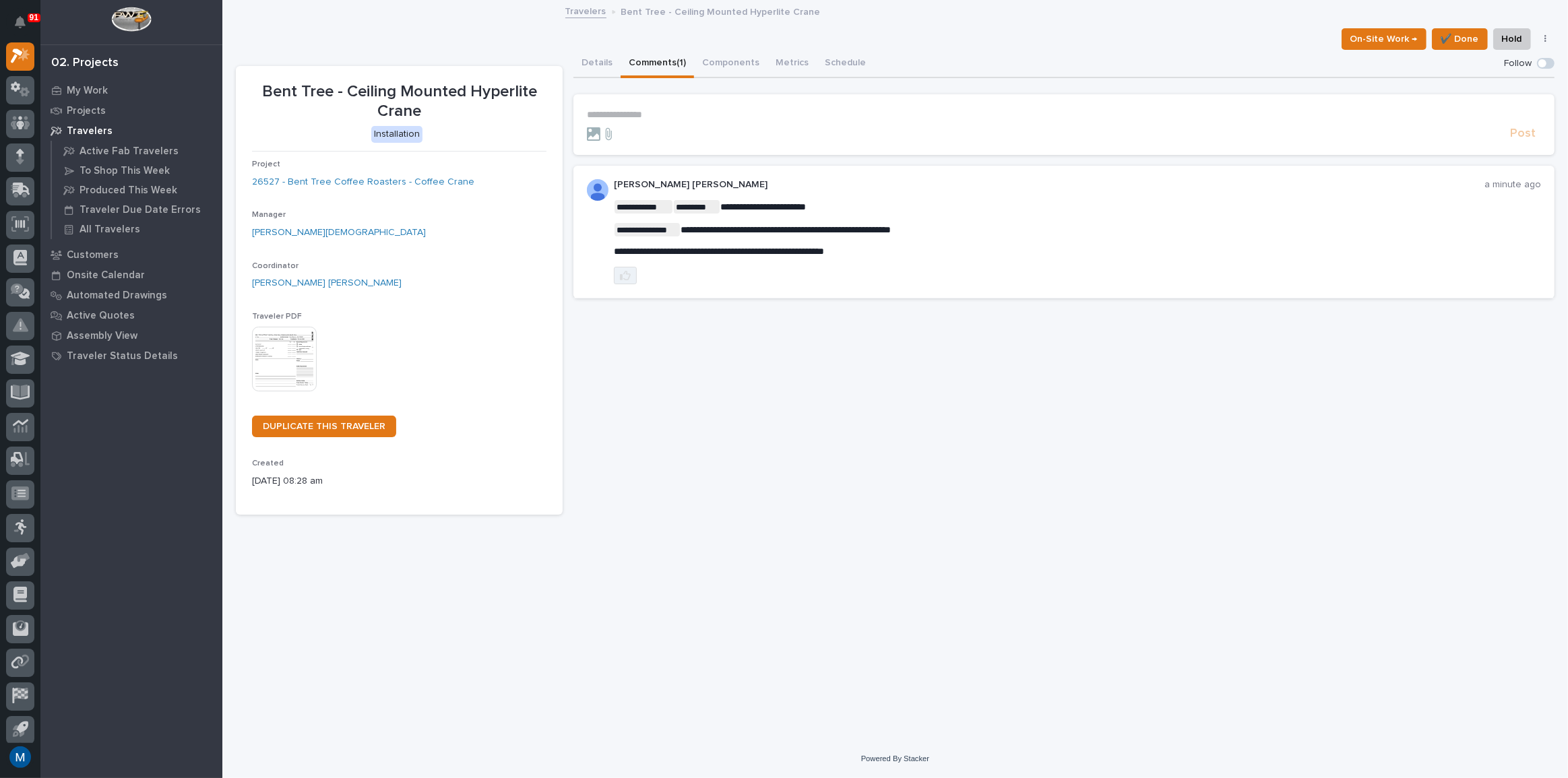
click at [635, 270] on button "button" at bounding box center [625, 275] width 23 height 17
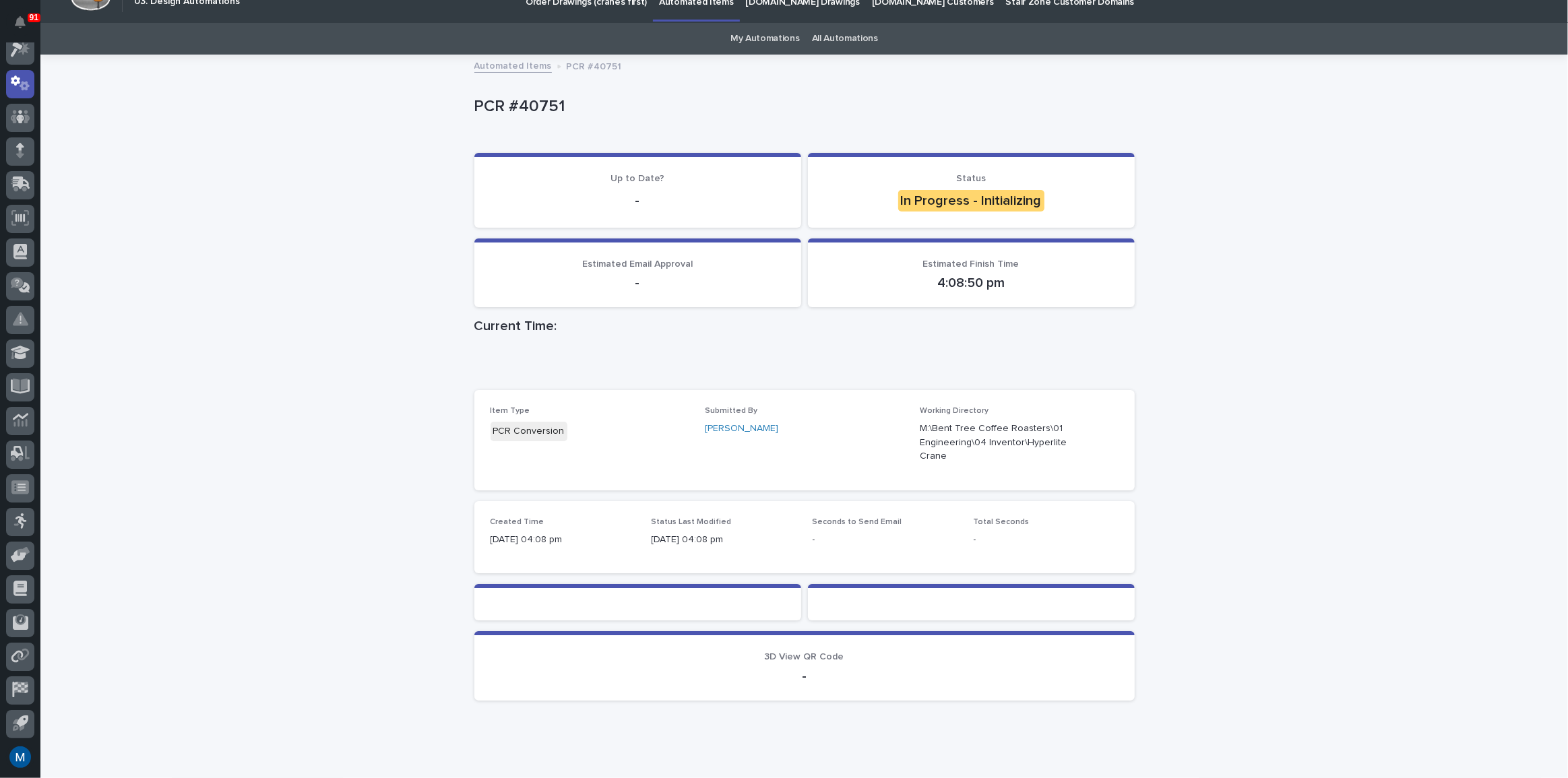
scroll to position [57, 0]
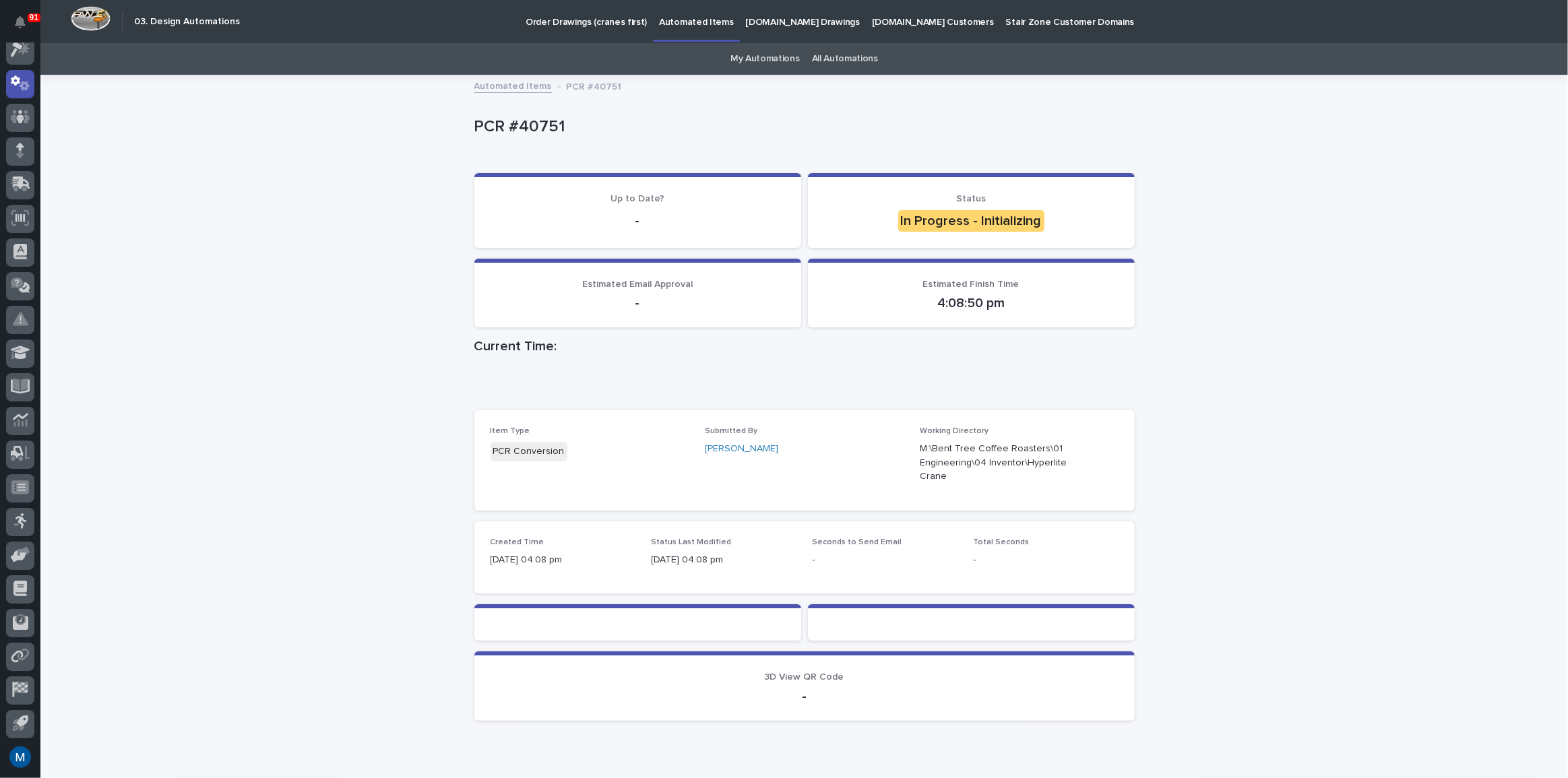
click at [1313, 252] on div "Loading... Saving… Loading... Saving… PCR #40751 PCR #40751 Sorry, there was an…" at bounding box center [804, 437] width 1528 height 723
click at [245, 128] on div "Loading... Saving… Loading... Saving… PCR #40751 PCR #40751 Sorry, there was an…" at bounding box center [804, 437] width 1528 height 723
